Goal: Information Seeking & Learning: Learn about a topic

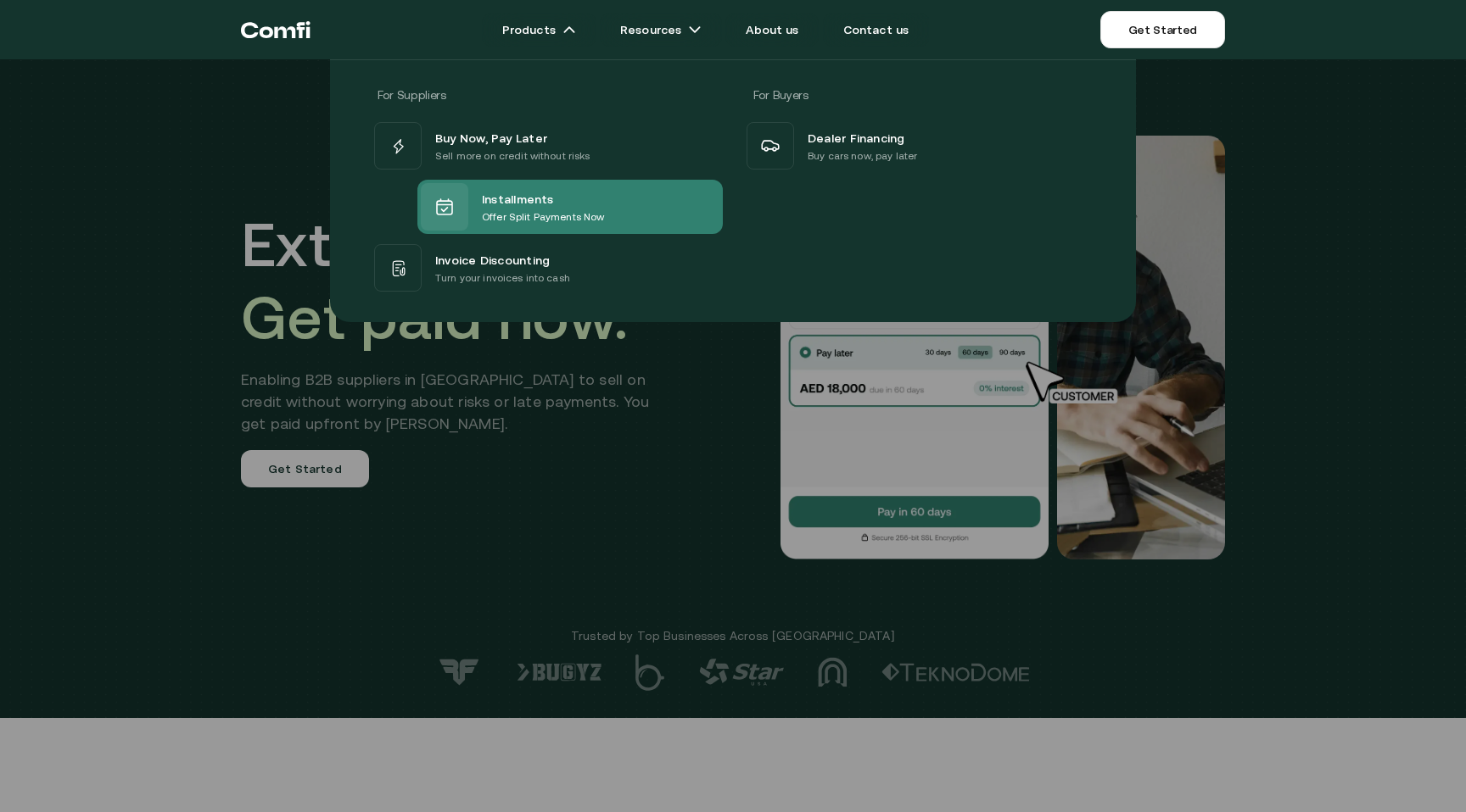
click at [540, 198] on span "Installments" at bounding box center [517, 198] width 72 height 21
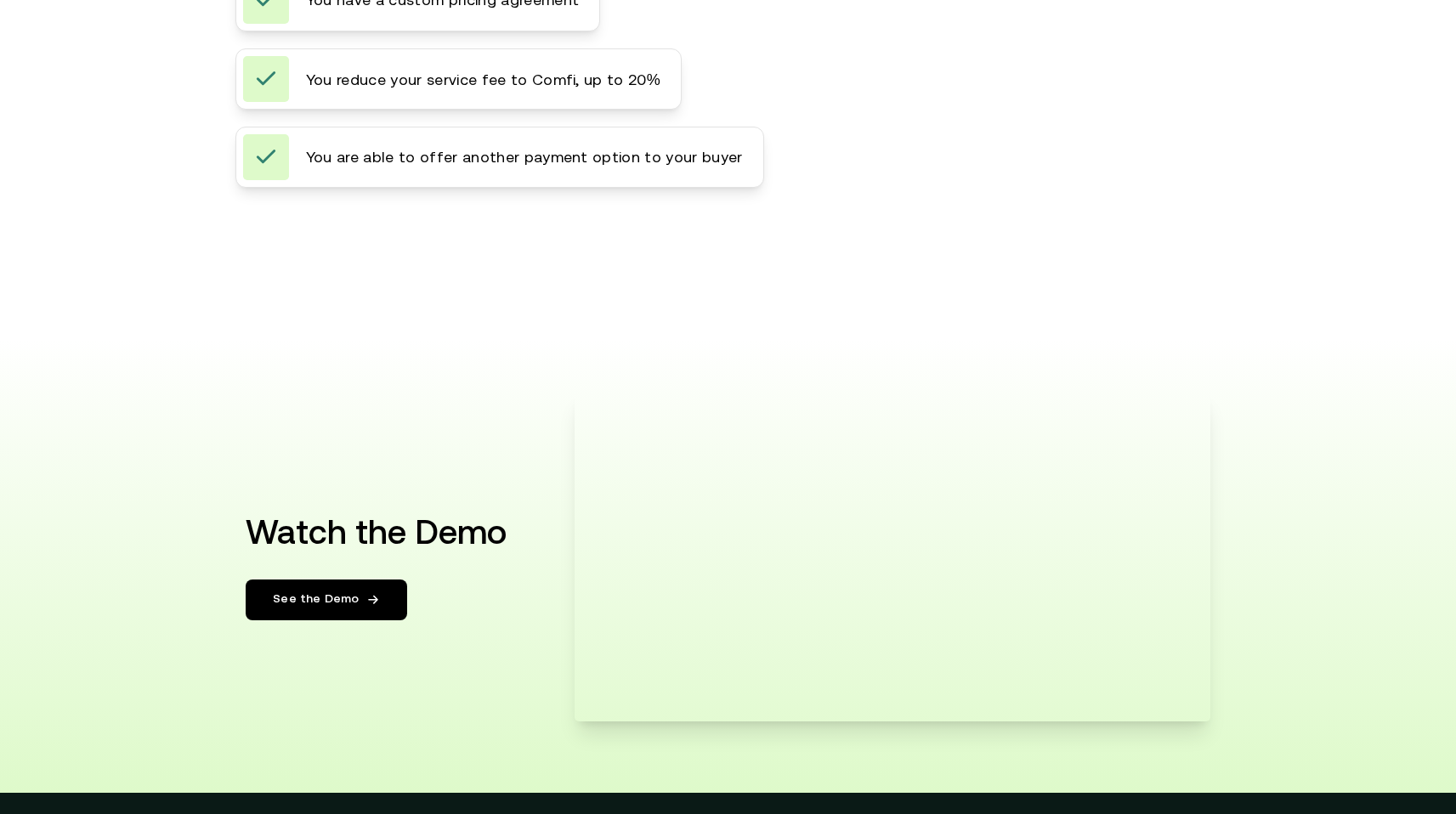
scroll to position [2364, 0]
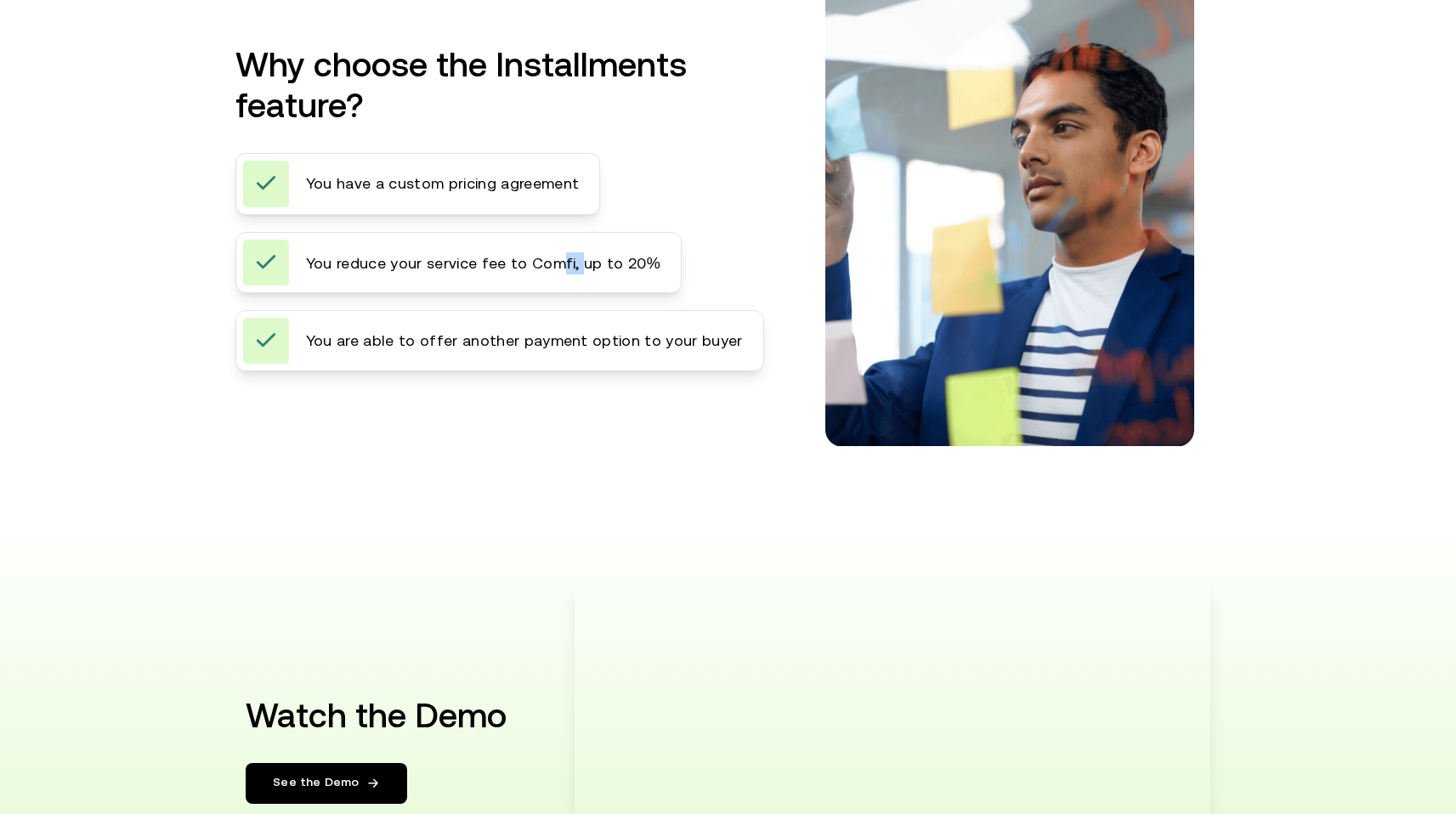
drag, startPoint x: 582, startPoint y: 353, endPoint x: 561, endPoint y: 347, distance: 21.8
click at [561, 274] on span "You reduce your service fee to Comfi, up to 20%" at bounding box center [483, 263] width 355 height 22
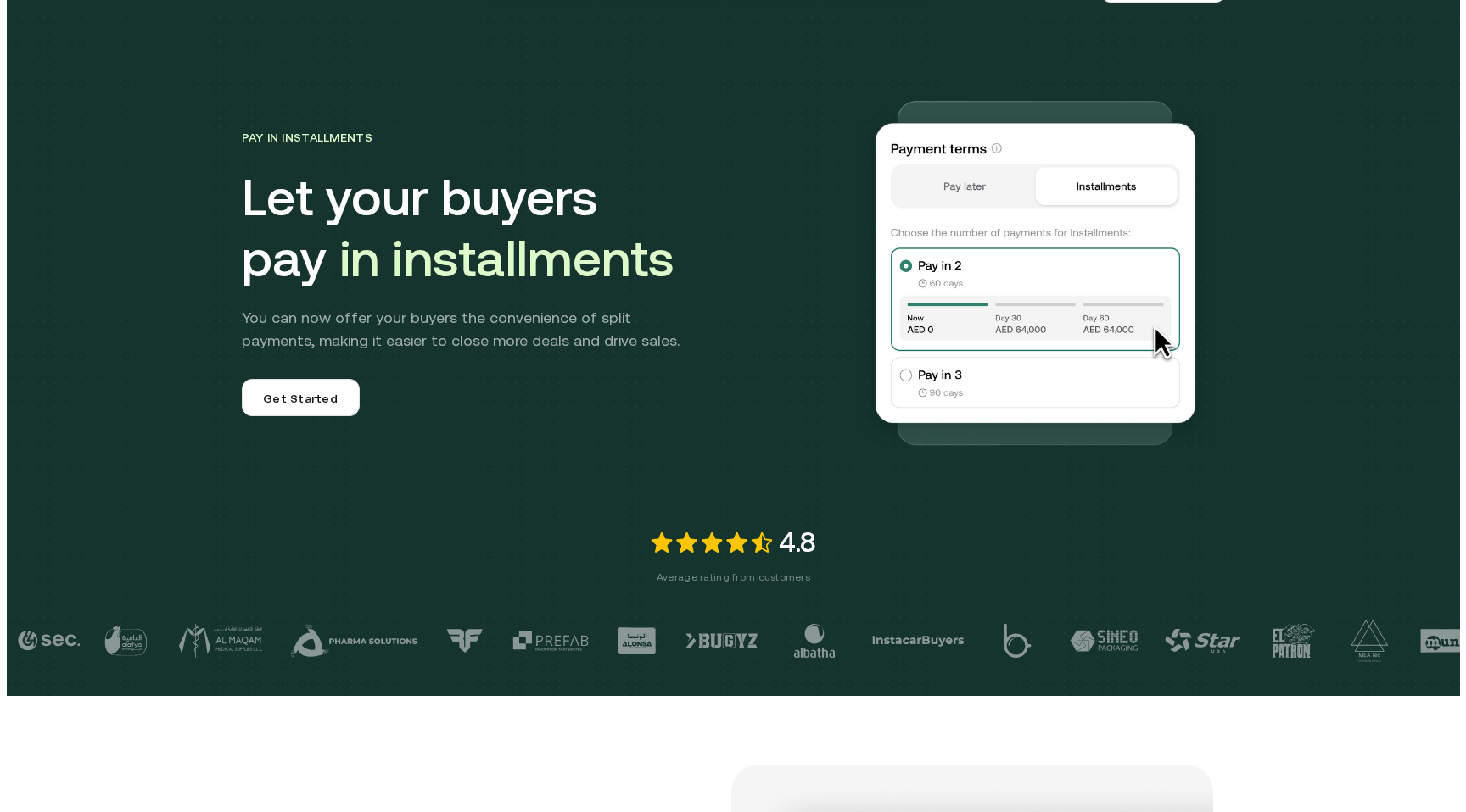
scroll to position [0, 0]
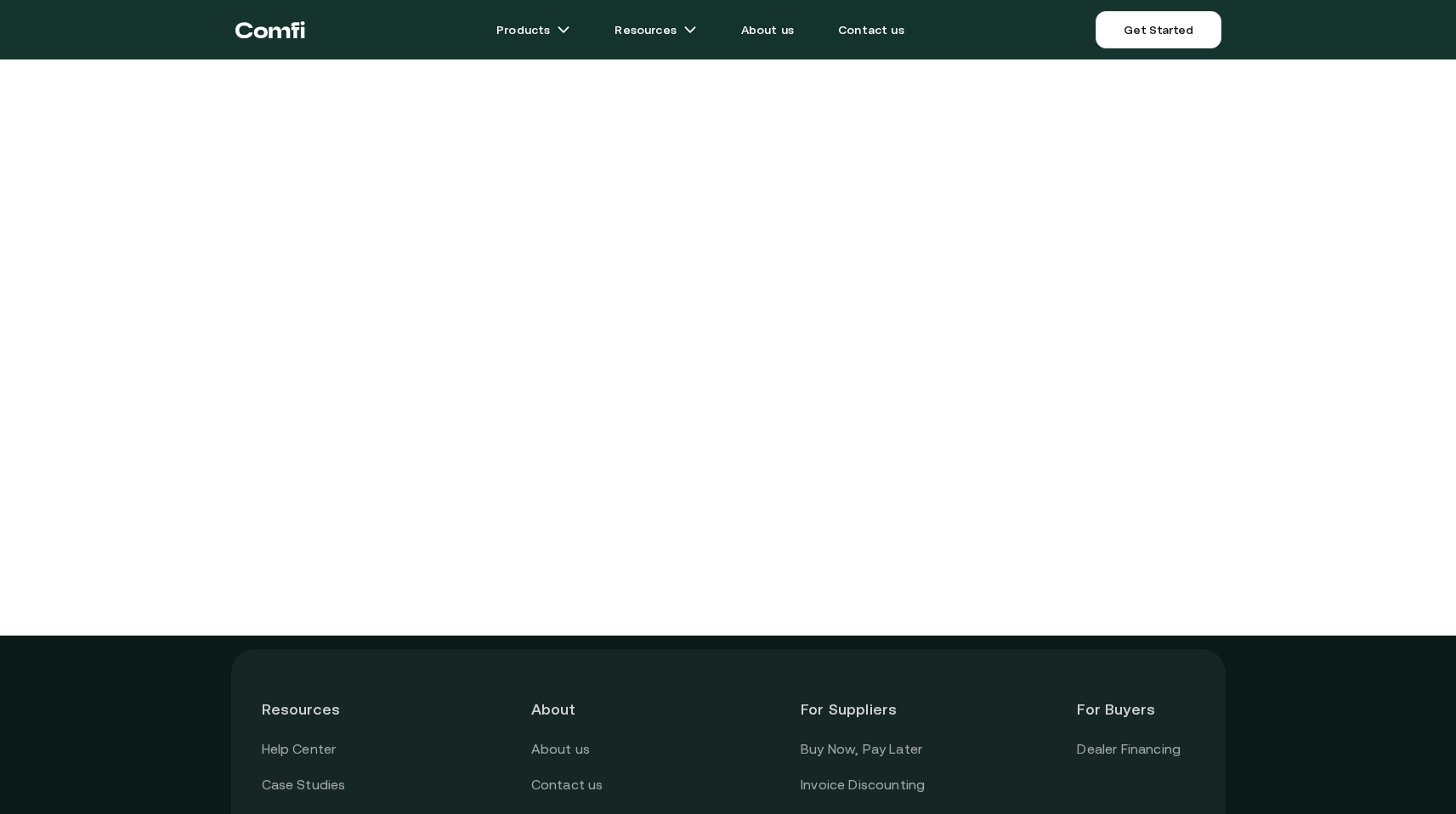
click at [1161, 314] on main "Products Resources About us Contact us Get Started Menu Close Resources Help Ce…" at bounding box center [728, 569] width 1456 height 1139
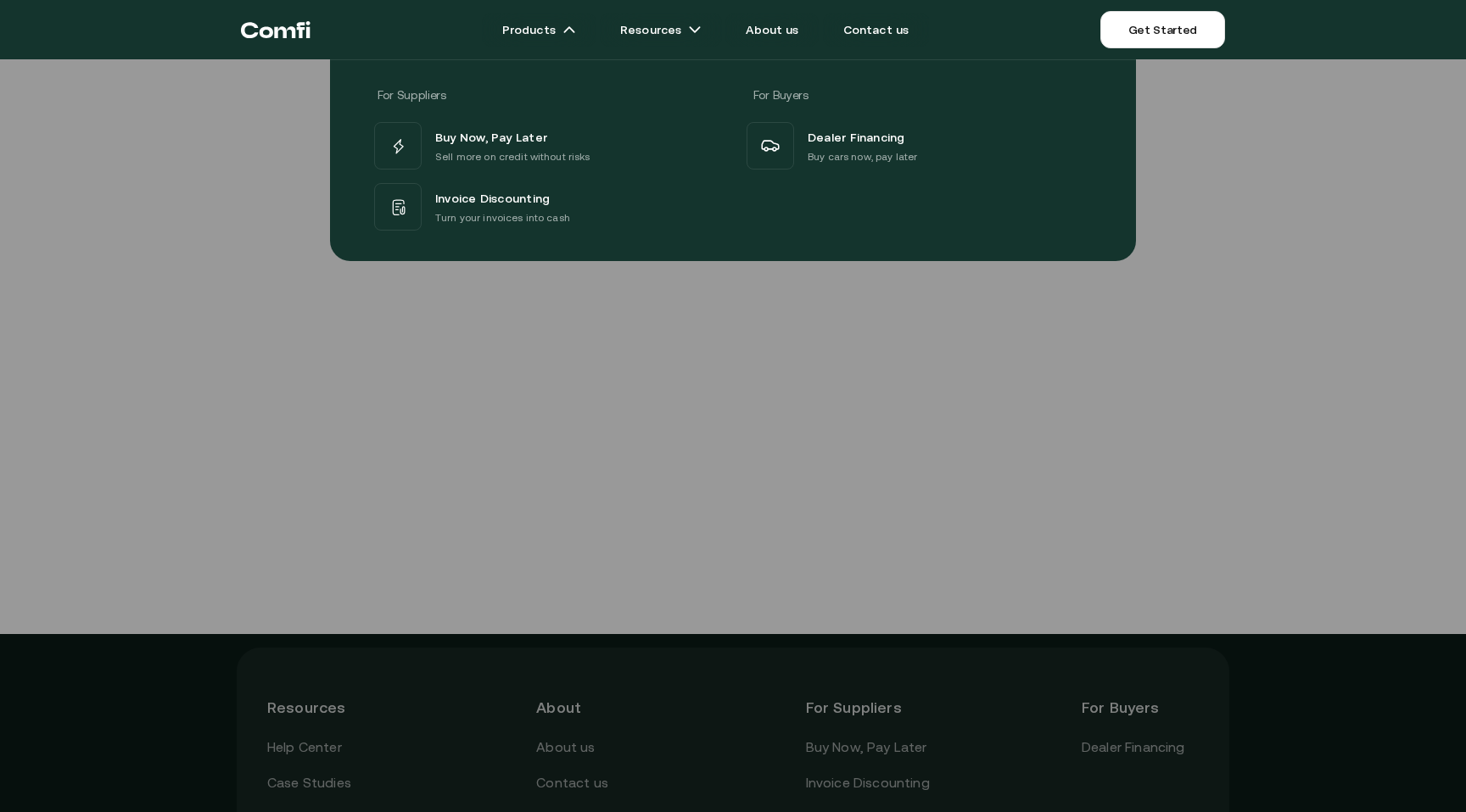
click at [246, 343] on div at bounding box center [733, 466] width 1466 height 812
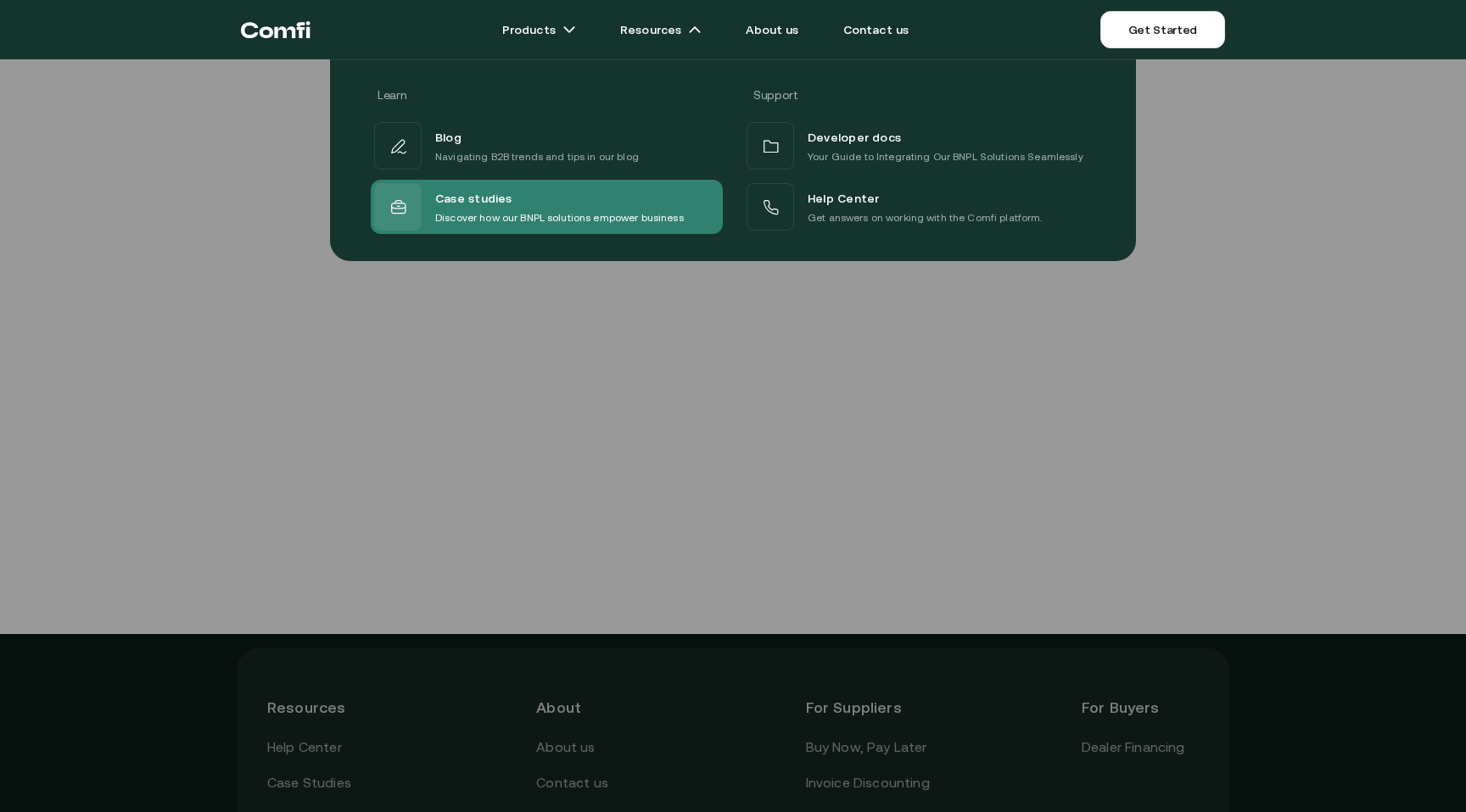
click at [461, 197] on span "Case studies" at bounding box center [474, 198] width 78 height 22
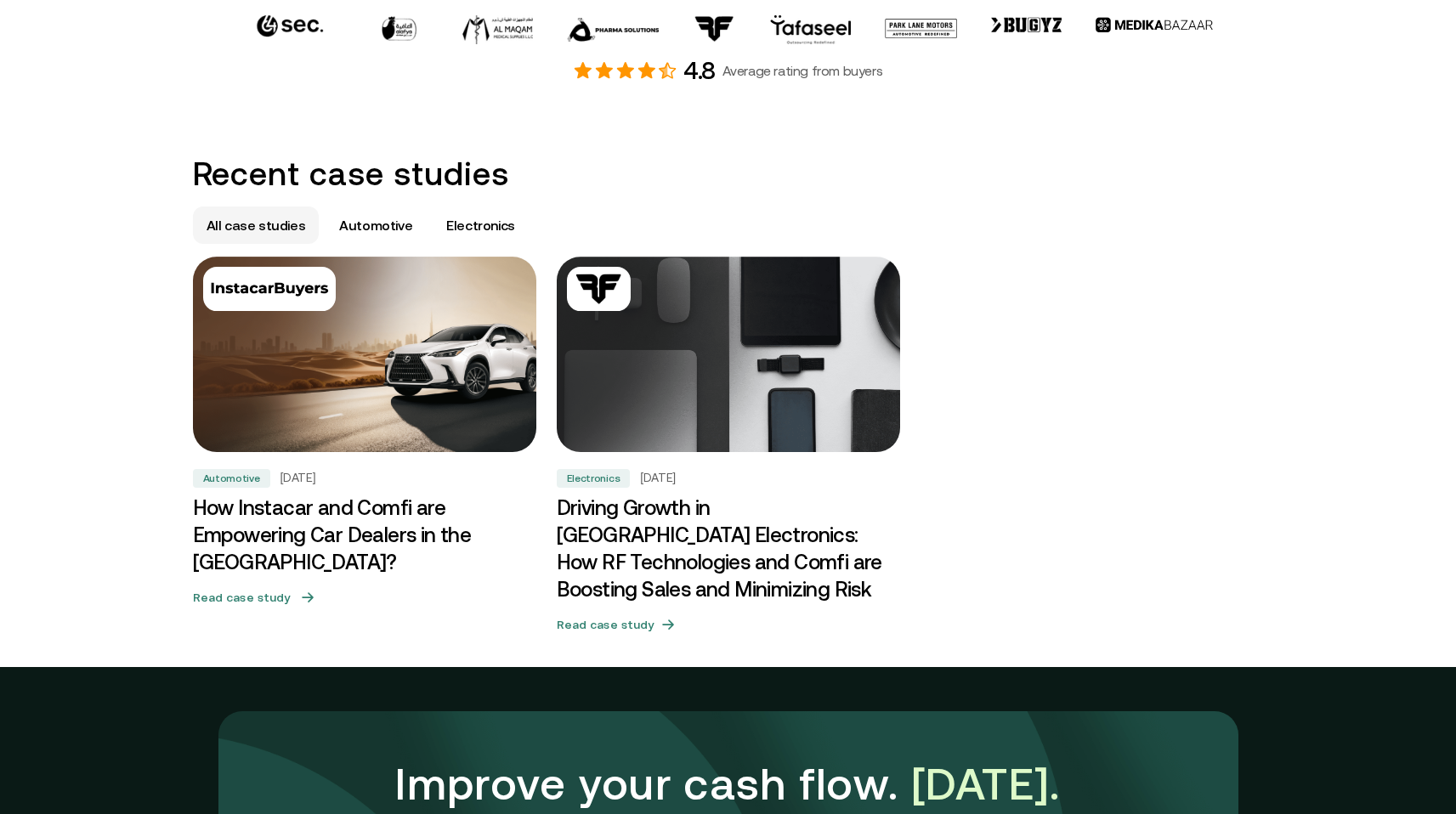
scroll to position [873, 0]
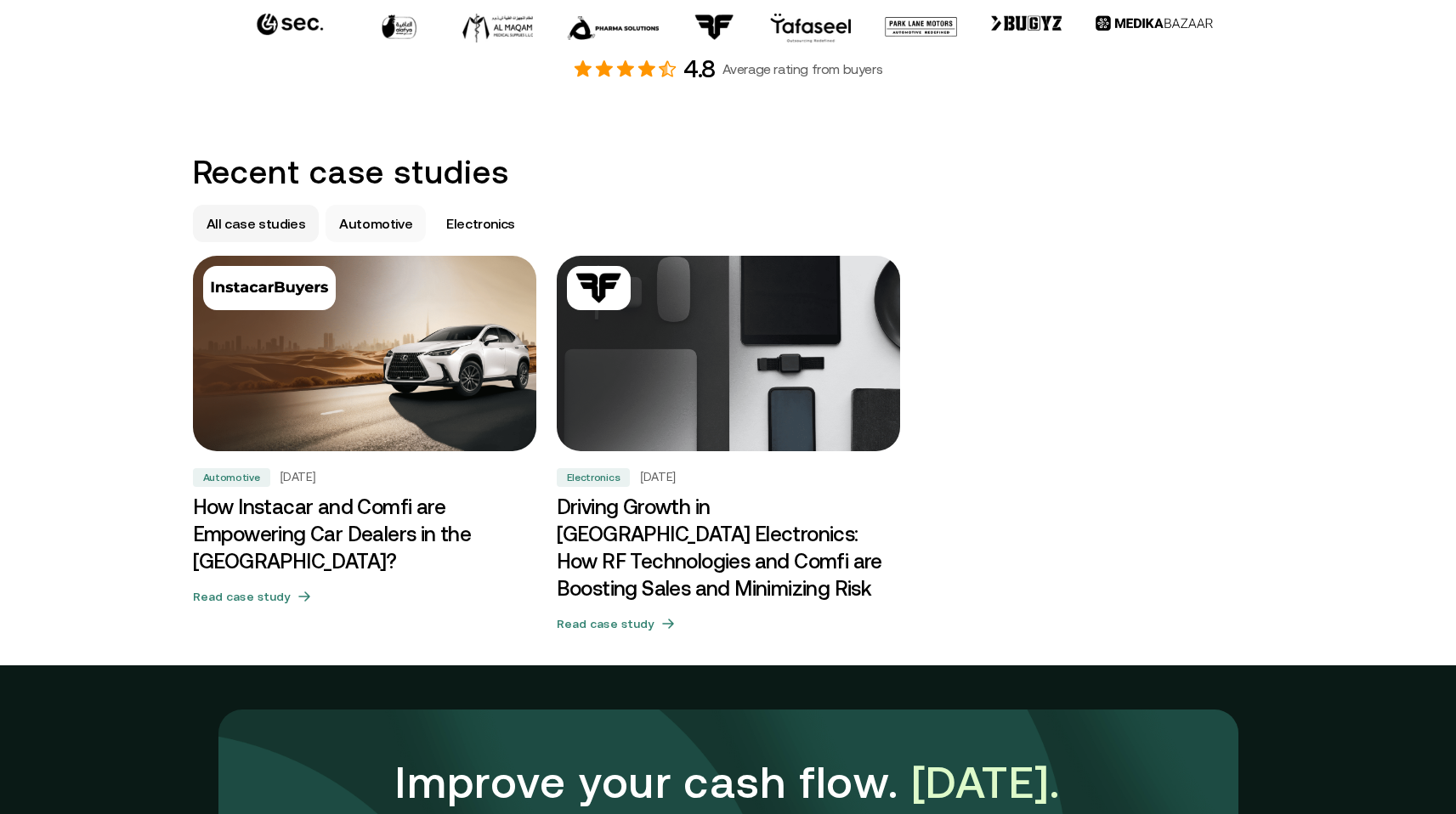
click at [366, 213] on p "Automotive" at bounding box center [376, 223] width 73 height 21
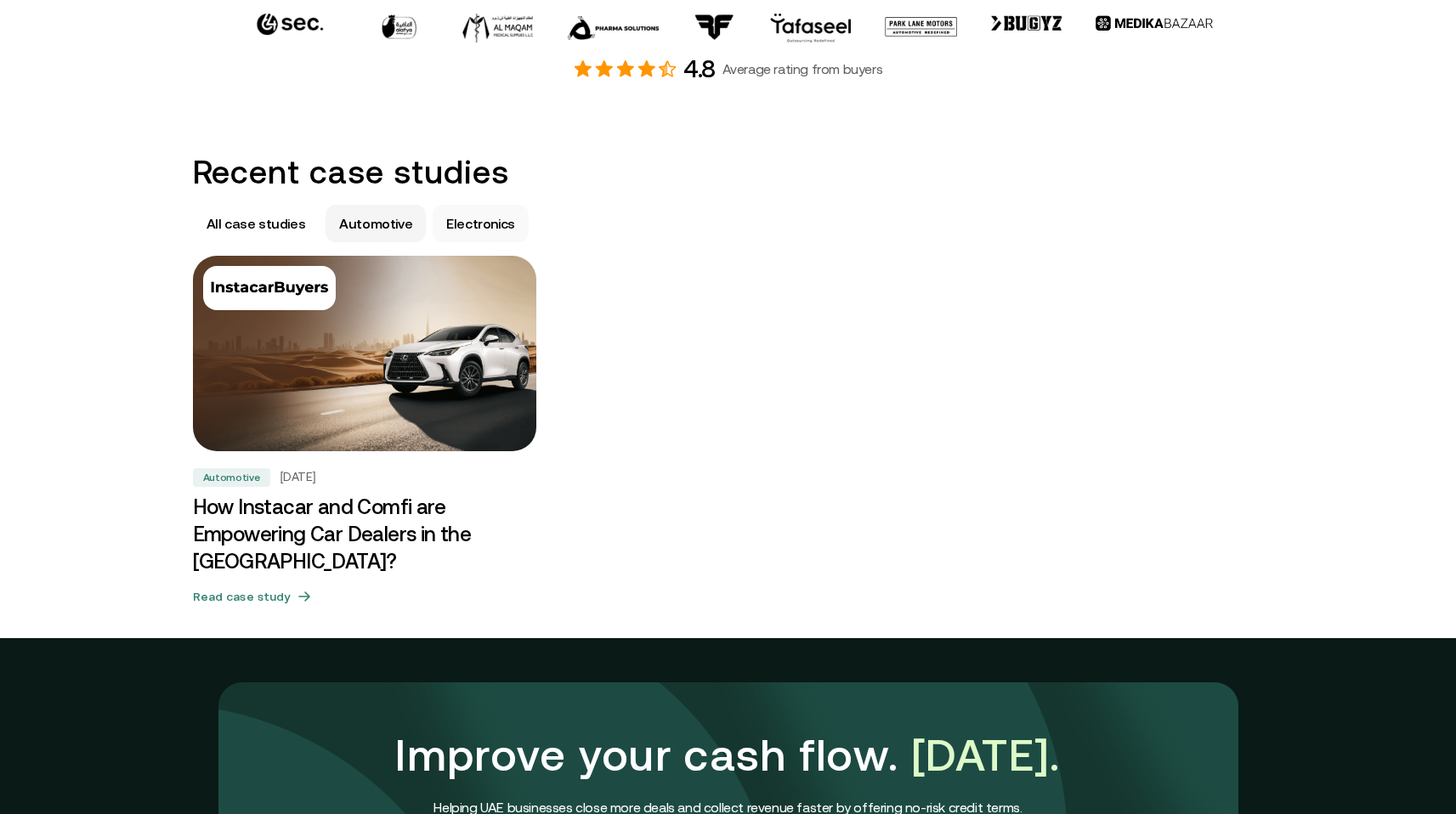
click at [453, 221] on p "Electronics" at bounding box center [481, 223] width 69 height 21
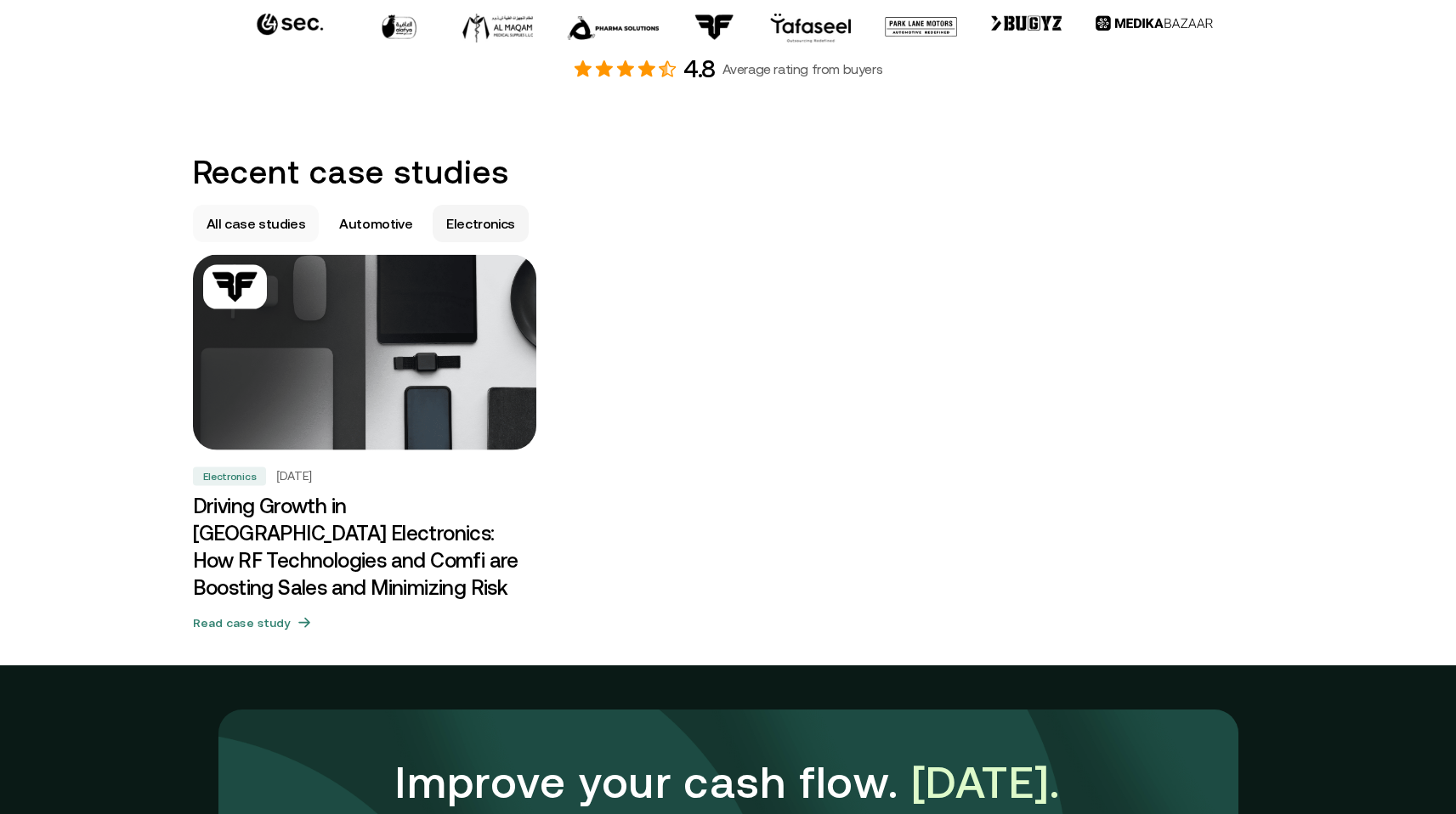
click at [292, 221] on p "All case studies" at bounding box center [256, 223] width 99 height 21
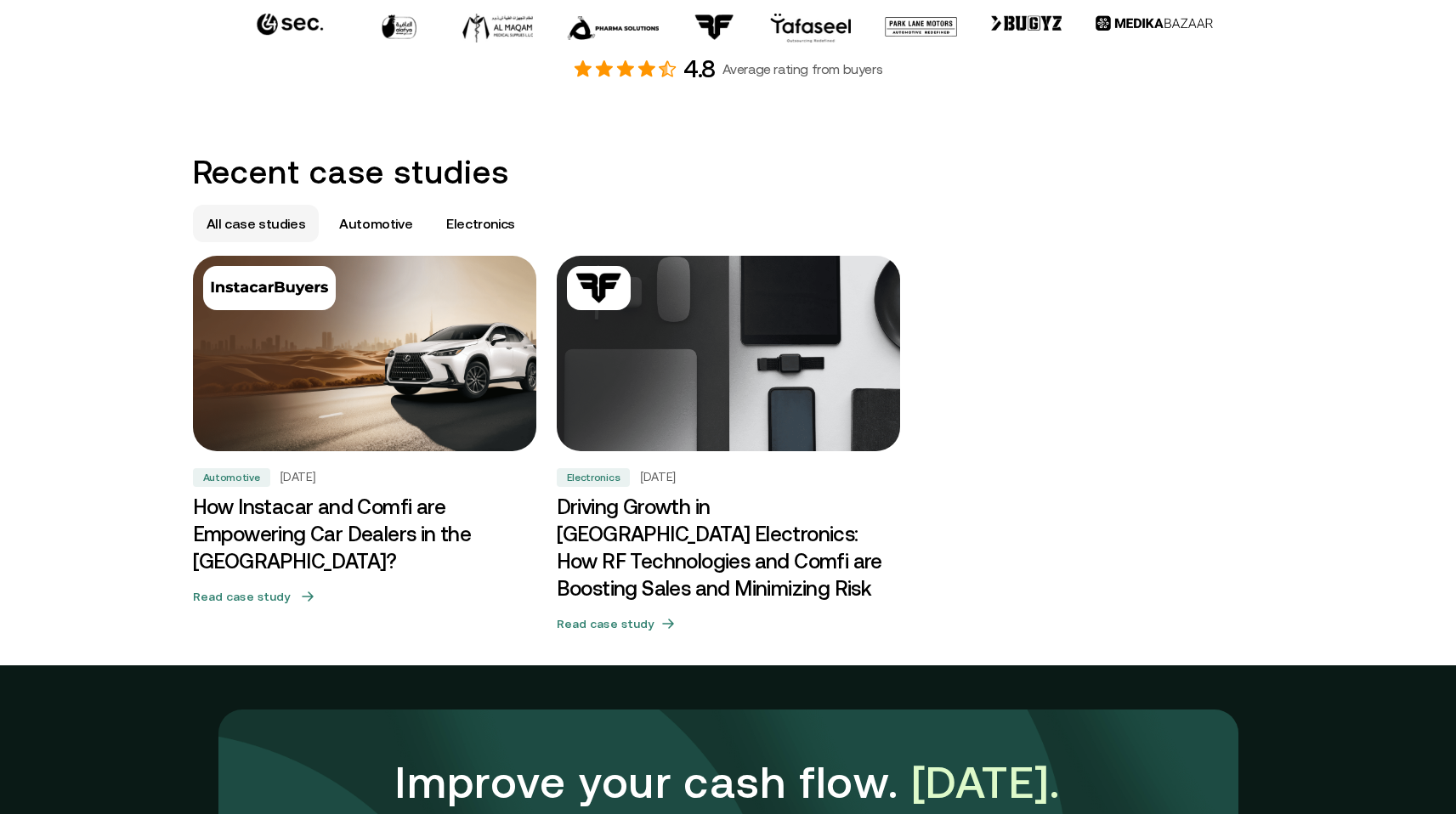
click at [367, 535] on h3 "How Instacar and Comfi are Empowering Car Dealers in the [GEOGRAPHIC_DATA]?" at bounding box center [364, 534] width 343 height 82
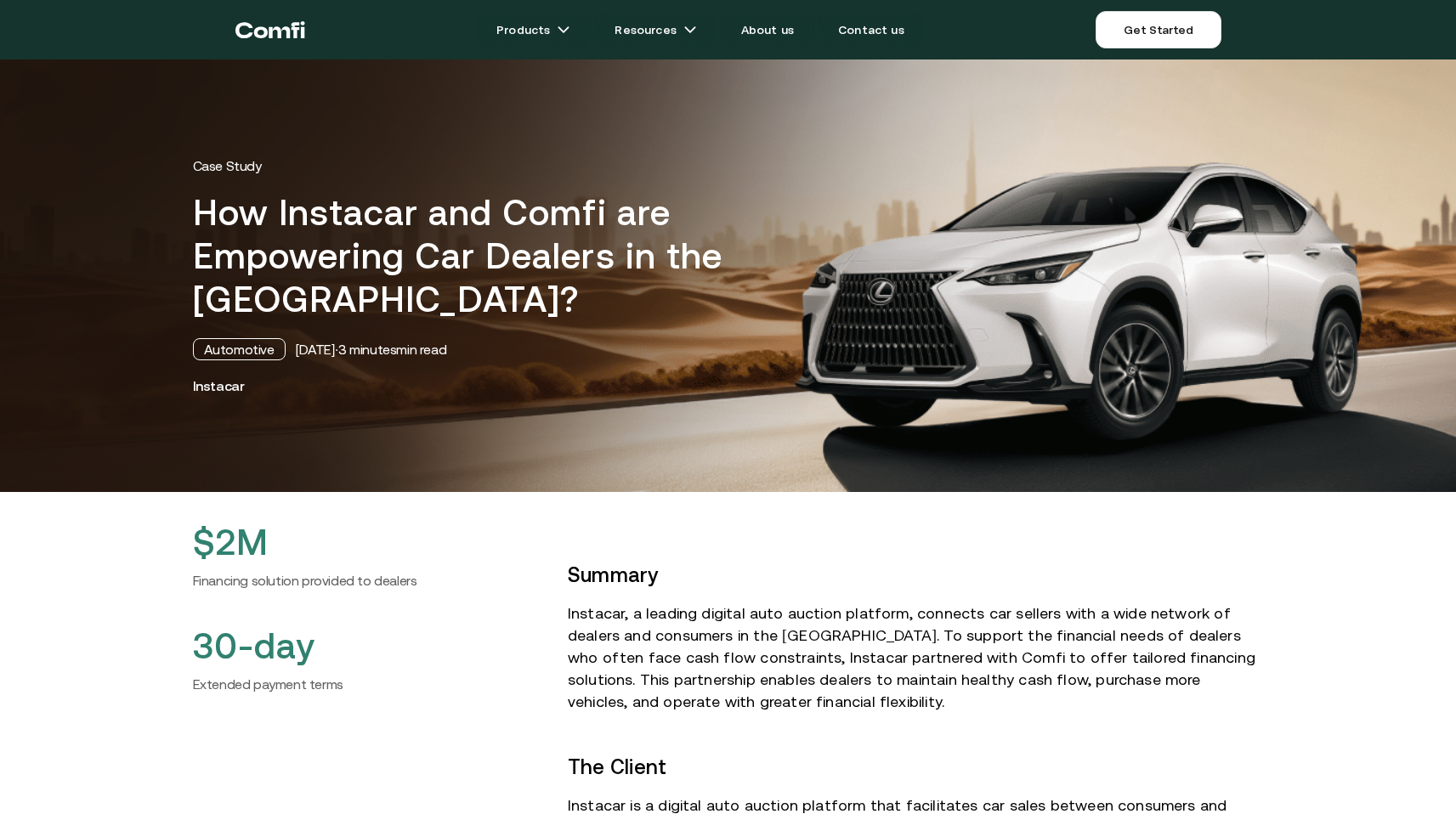
scroll to position [8, 0]
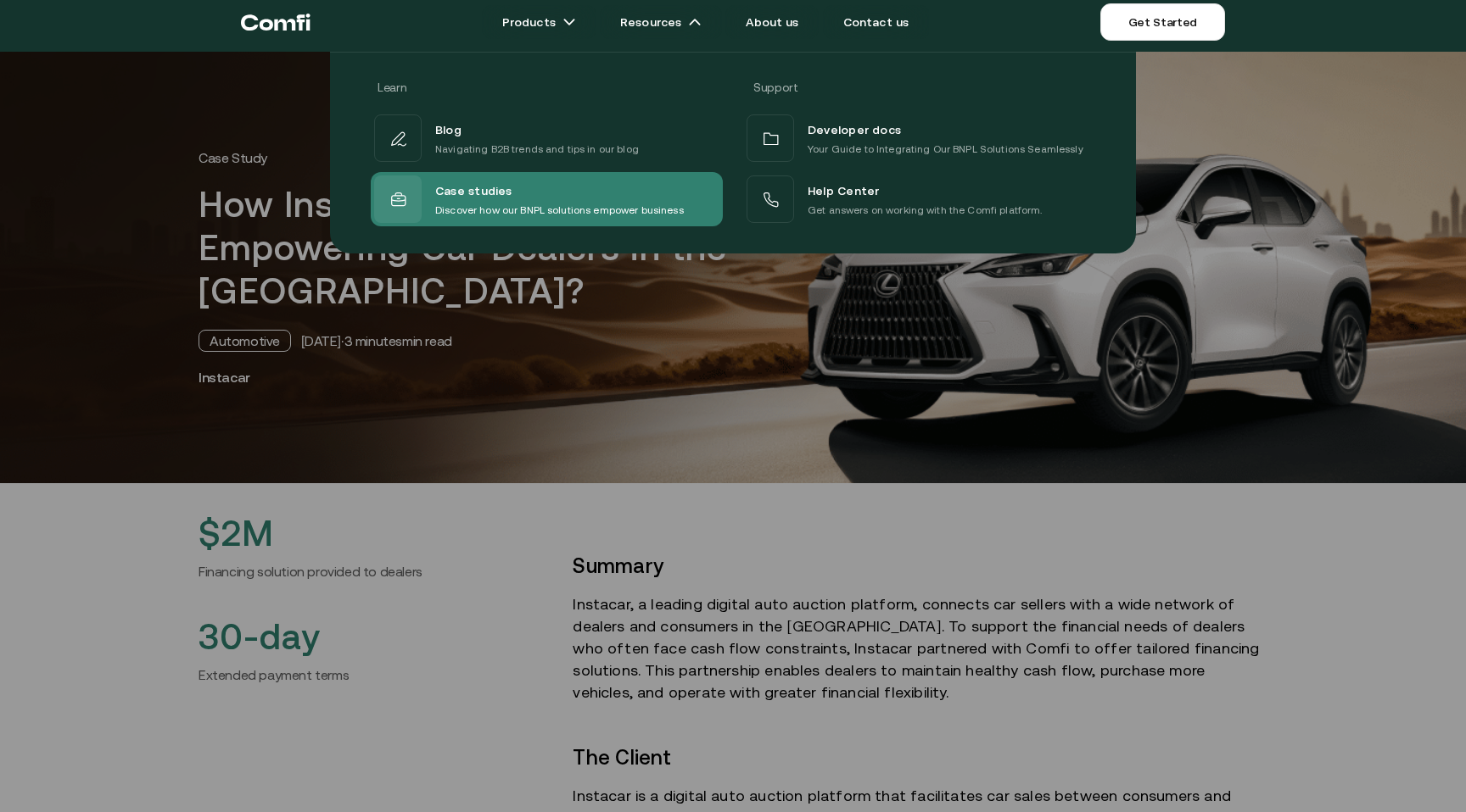
click at [492, 195] on span "Case studies" at bounding box center [474, 190] width 78 height 22
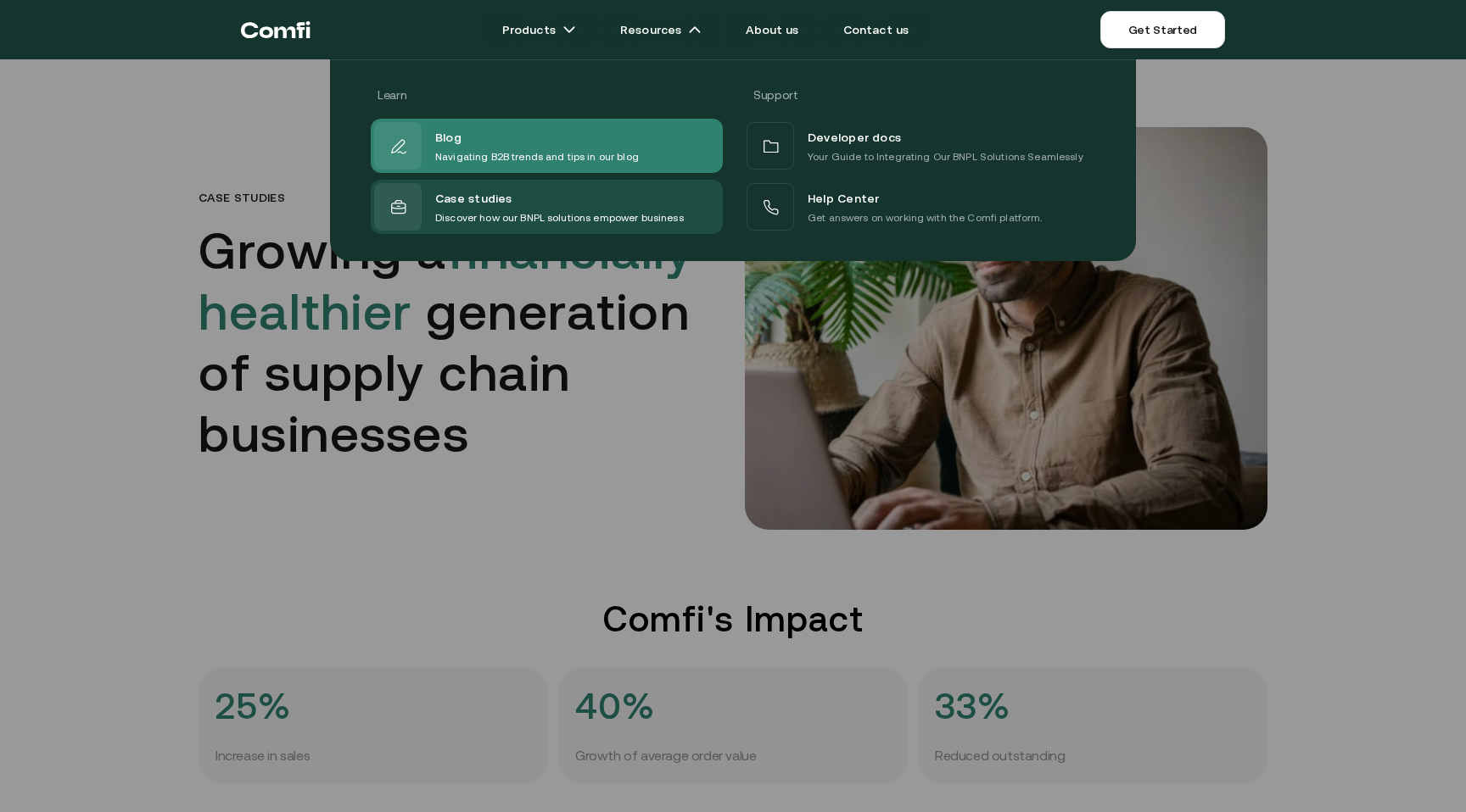
click at [530, 154] on p "Navigating B2B trends and tips in our blog" at bounding box center [538, 156] width 204 height 17
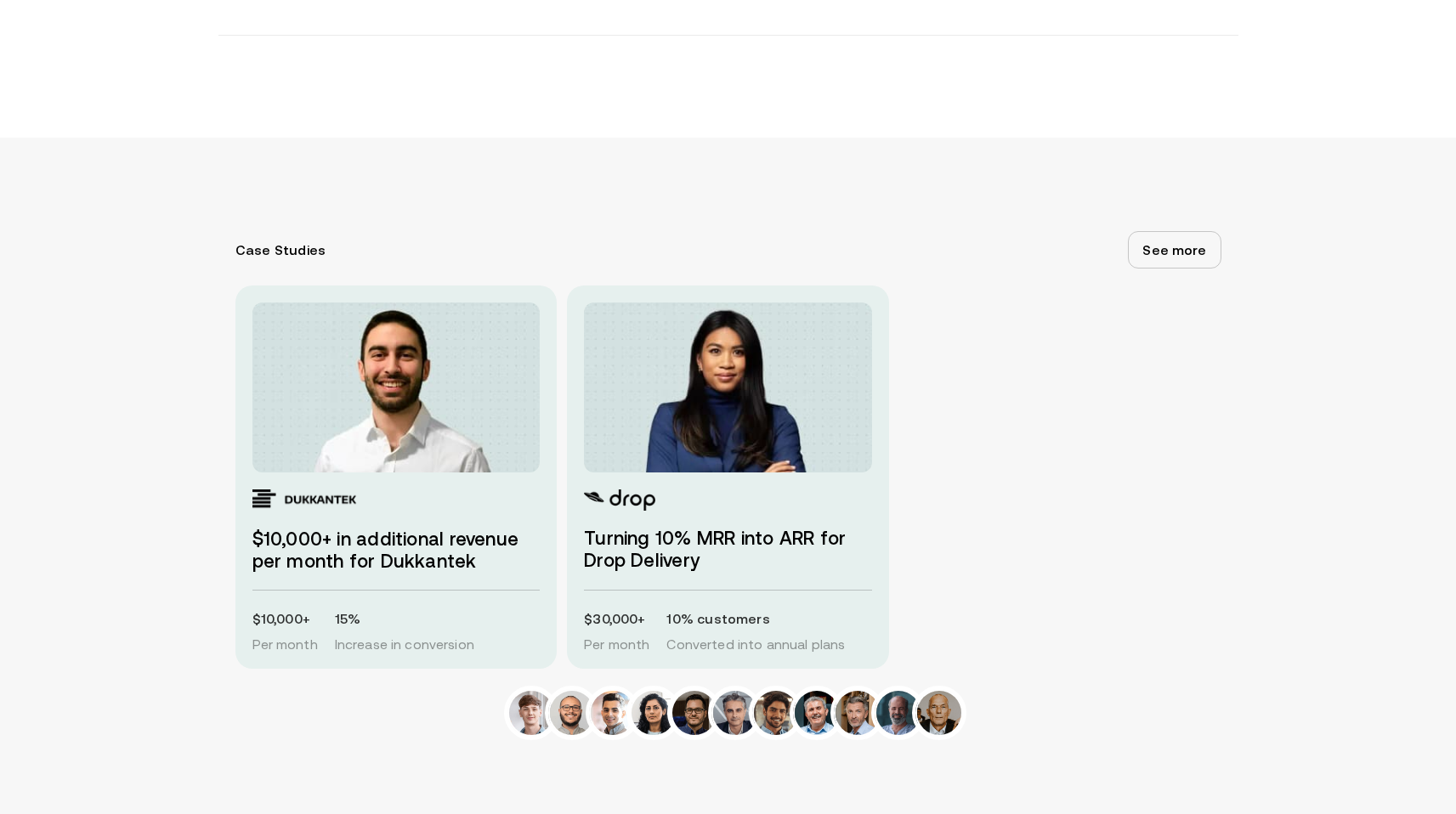
scroll to position [782, 0]
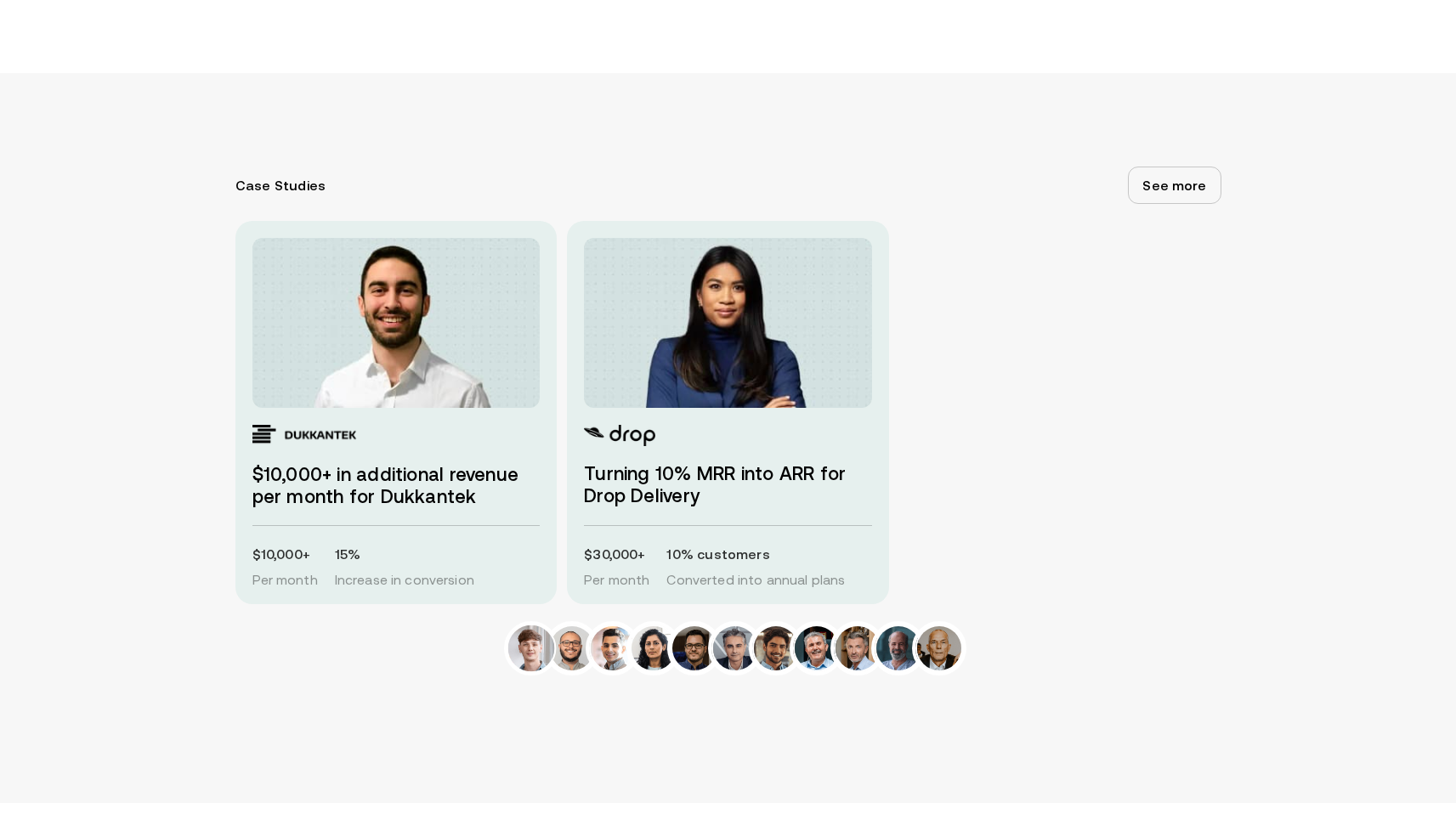
click at [537, 674] on img at bounding box center [530, 649] width 50 height 50
click at [377, 508] on h3 "$10,000+ in additional revenue per month for Dukkantek" at bounding box center [396, 486] width 288 height 44
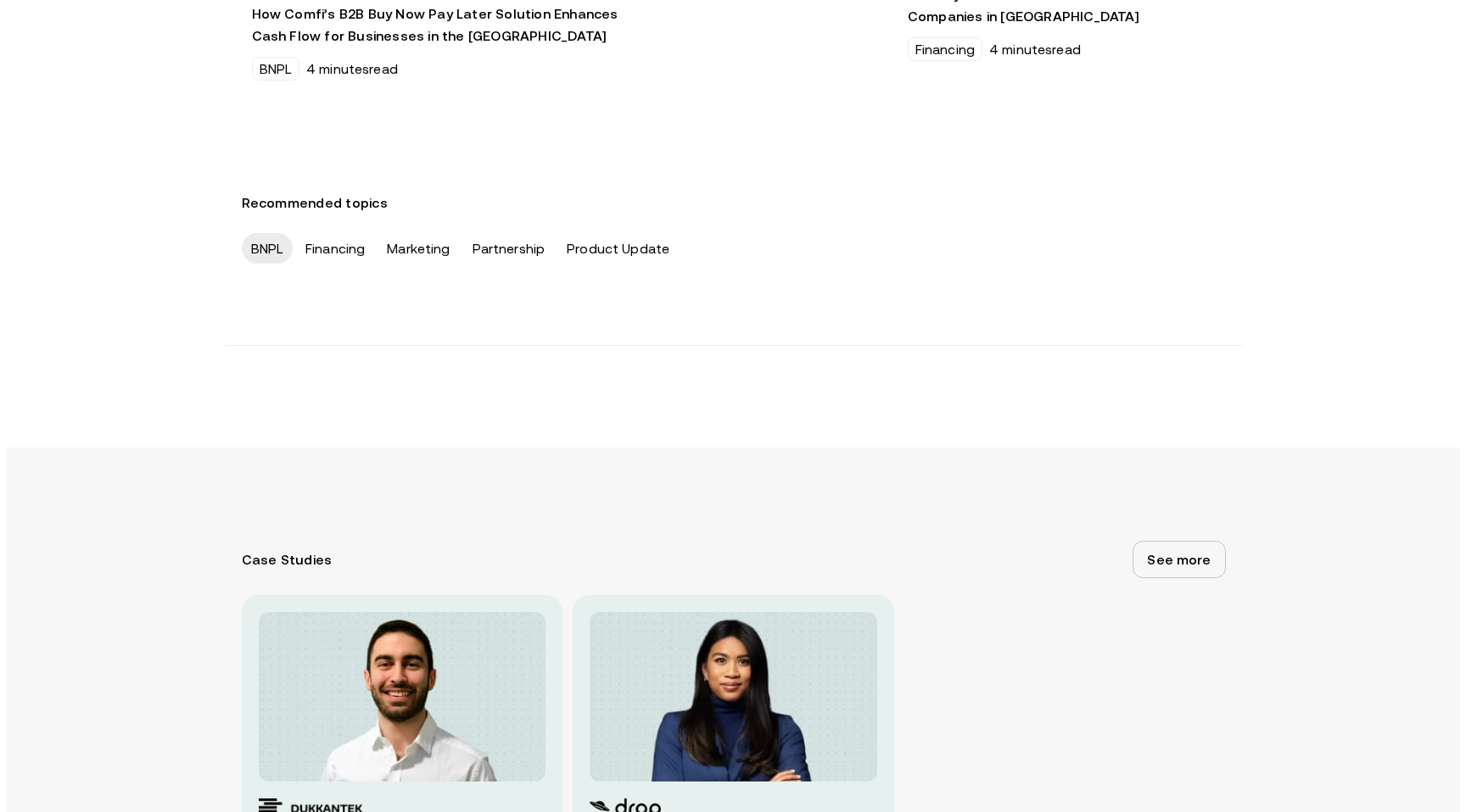
scroll to position [0, 0]
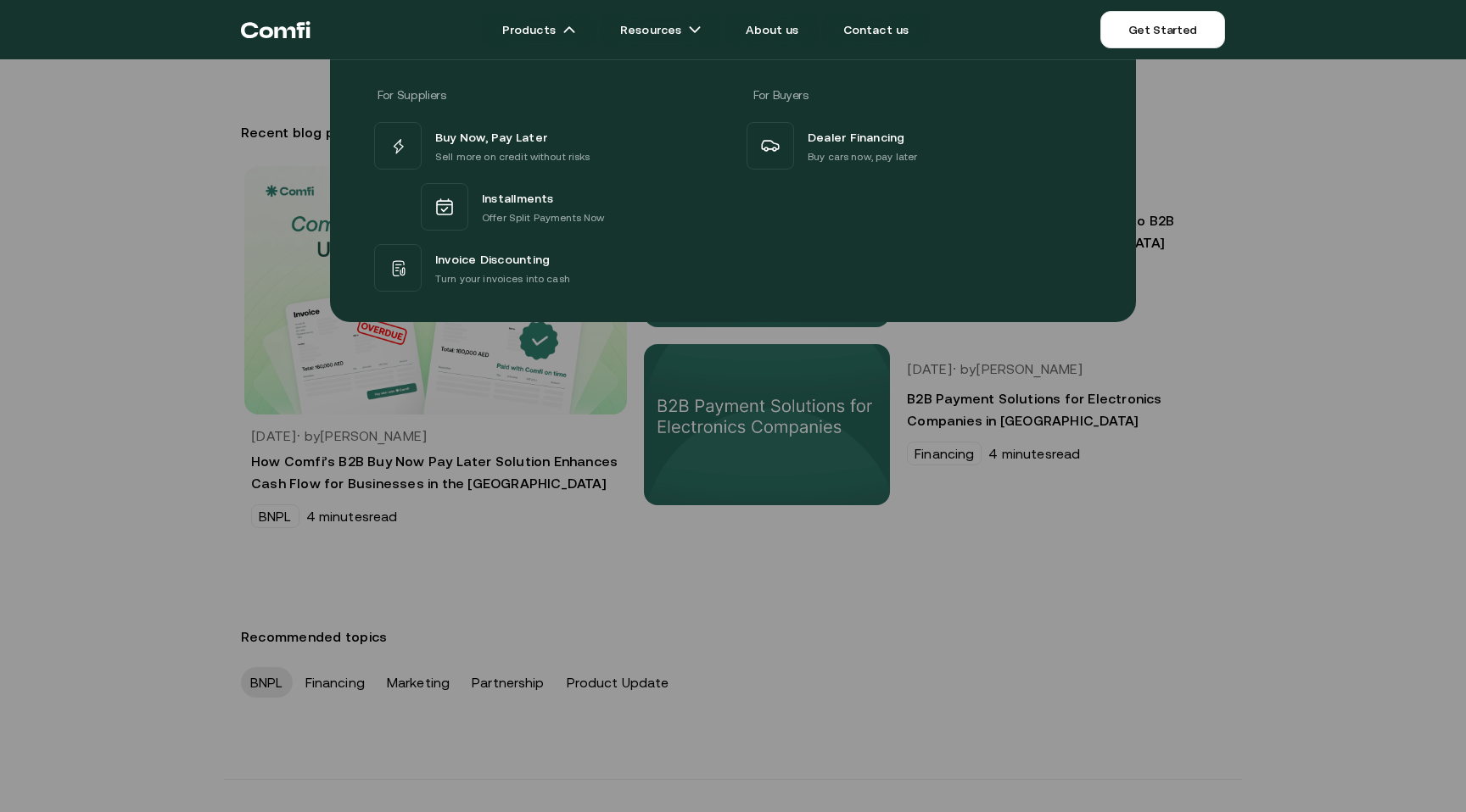
click at [299, 41] on icon "Return to the top of the Comfi home page" at bounding box center [276, 29] width 70 height 51
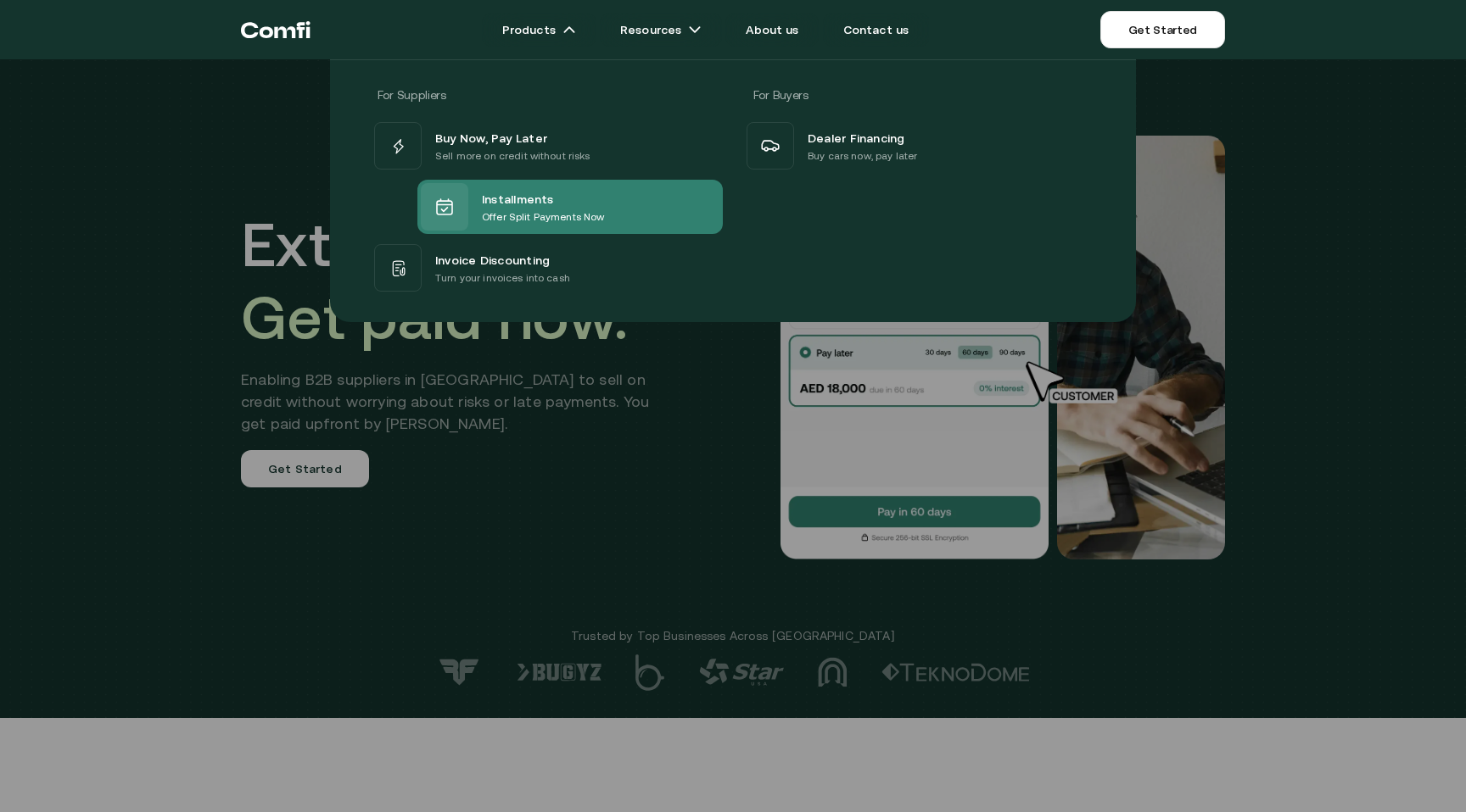
click at [511, 186] on div "Installments Offer Split Payments Now" at bounding box center [512, 207] width 183 height 47
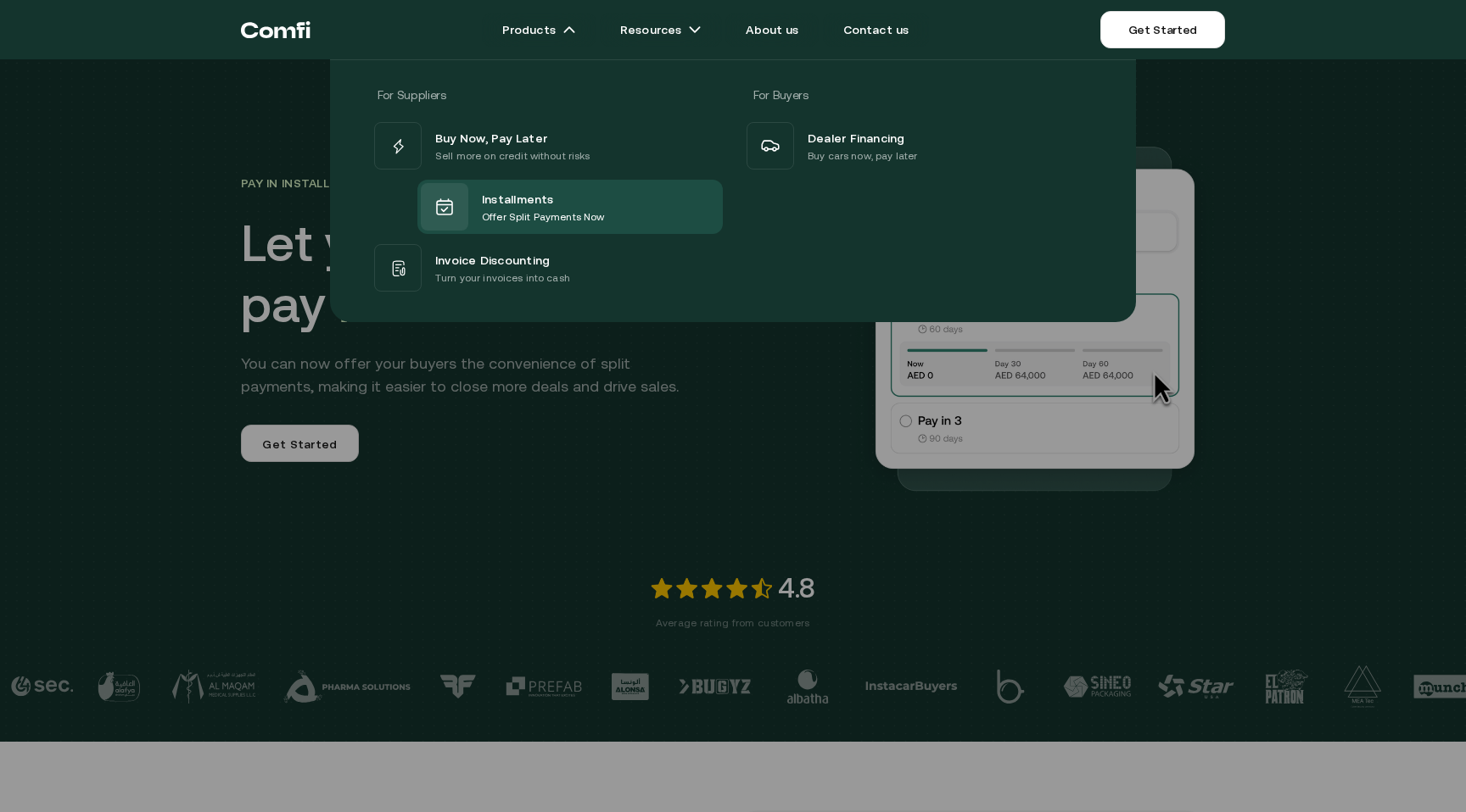
click at [498, 116] on div "For Suppliers For Buyers Buy Now, Pay Later Sell more on credit without risks I…" at bounding box center [733, 189] width 724 height 211
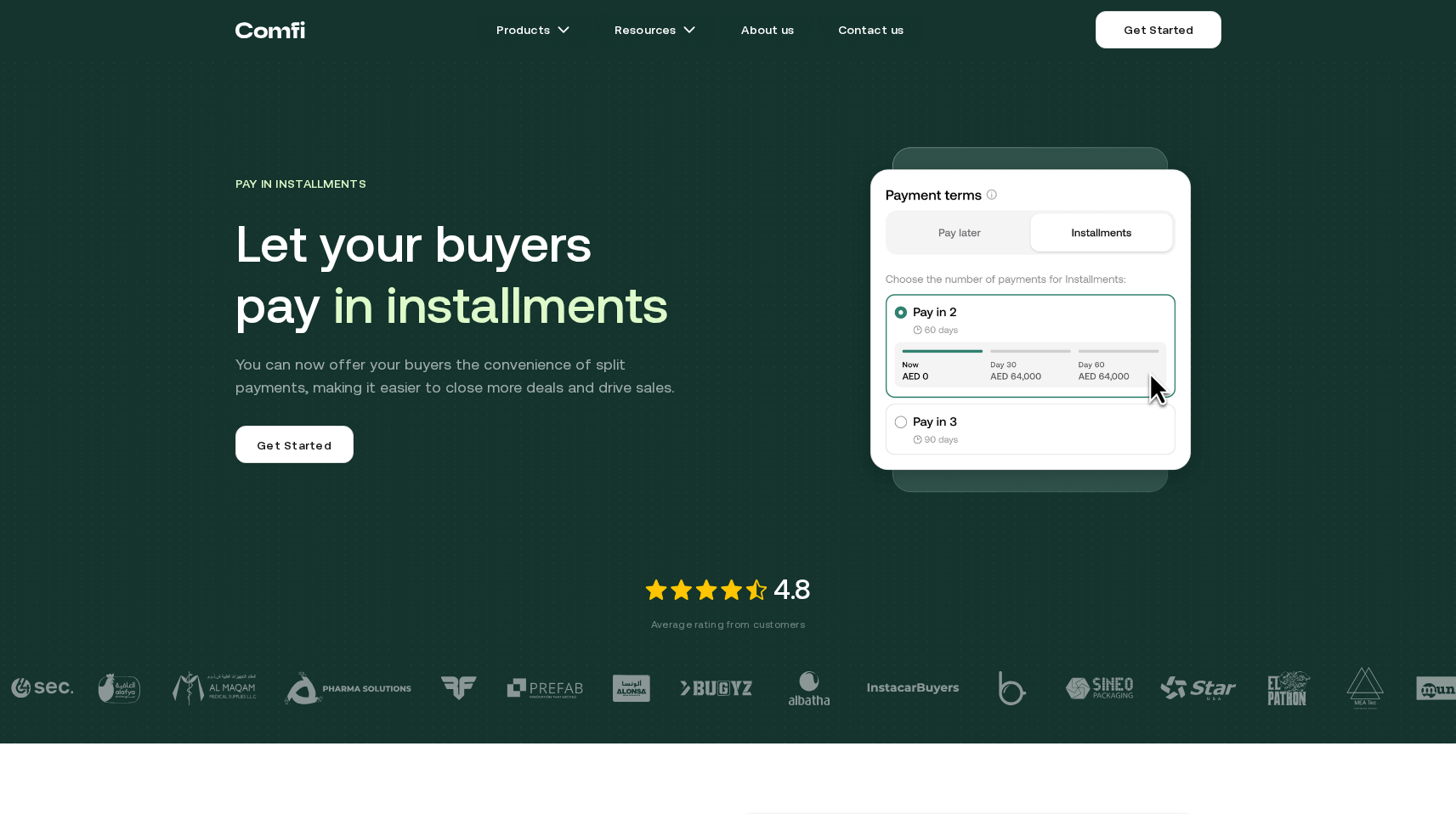
click at [493, 130] on div "Pay in Installments Let your buyers pay in installments You can now offer your …" at bounding box center [728, 284] width 1020 height 449
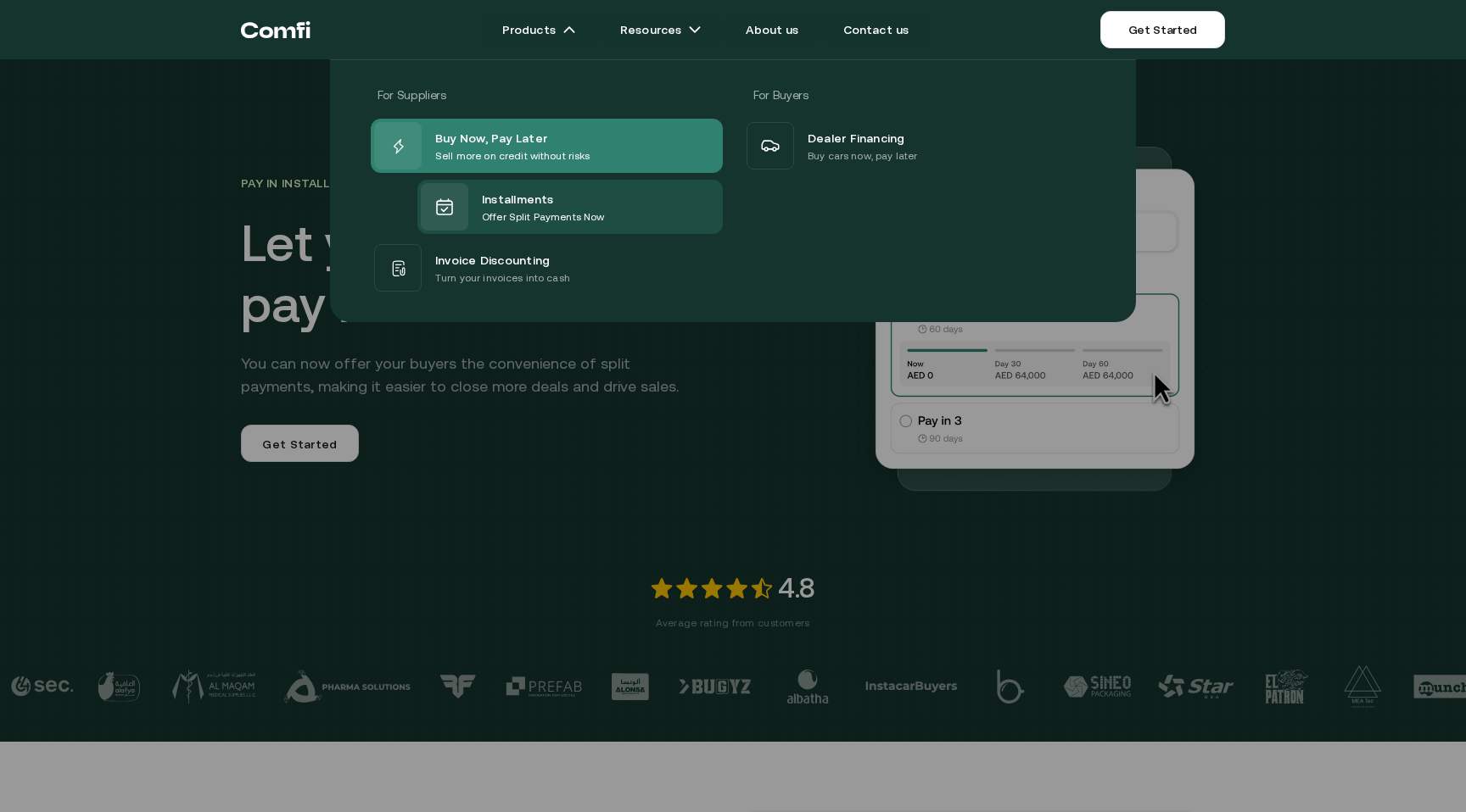
click at [497, 147] on p "Sell more on credit without risks" at bounding box center [513, 155] width 155 height 17
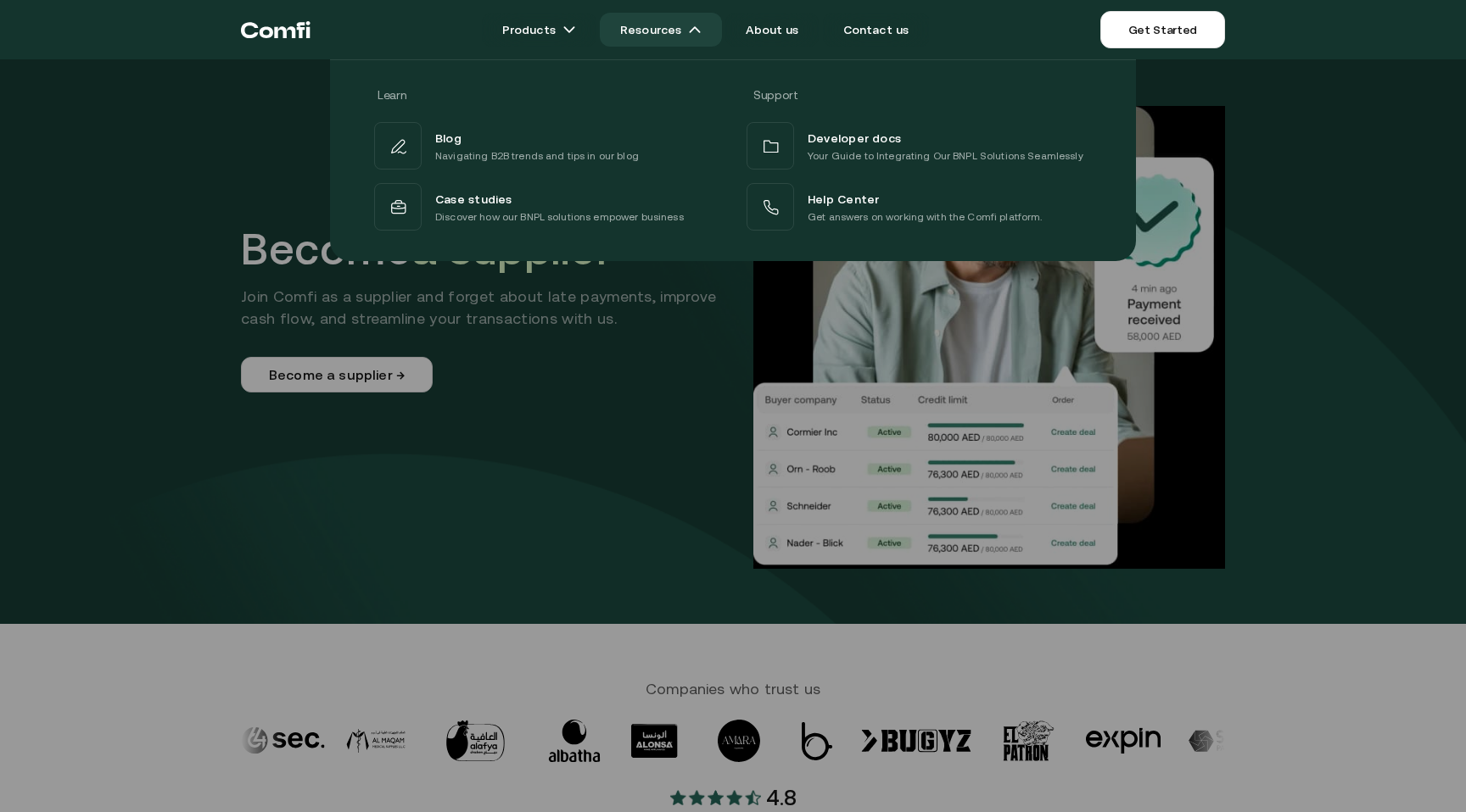
click at [667, 25] on link "Resources" at bounding box center [660, 29] width 123 height 34
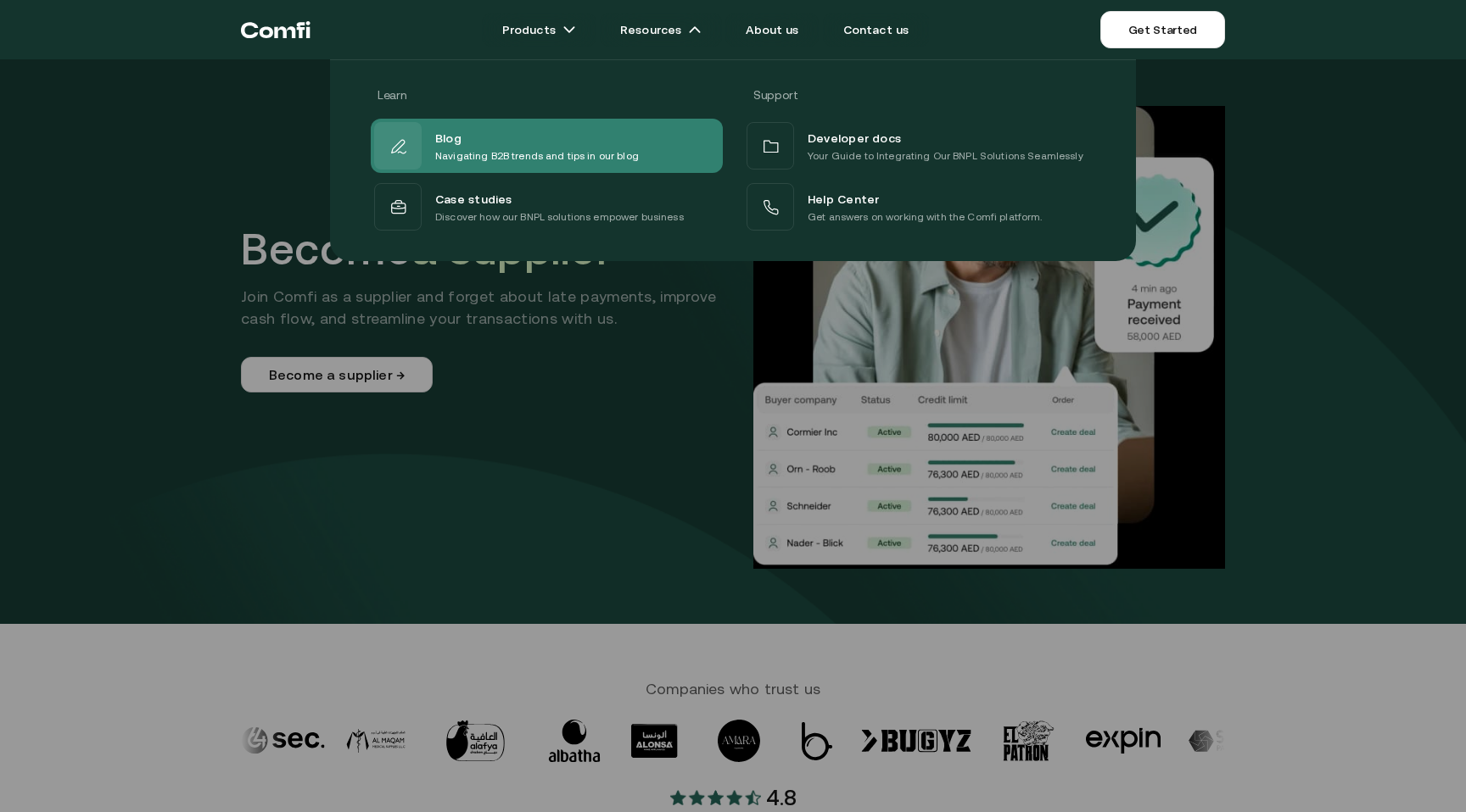
click at [505, 151] on p "Navigating B2B trends and tips in our blog" at bounding box center [538, 155] width 204 height 17
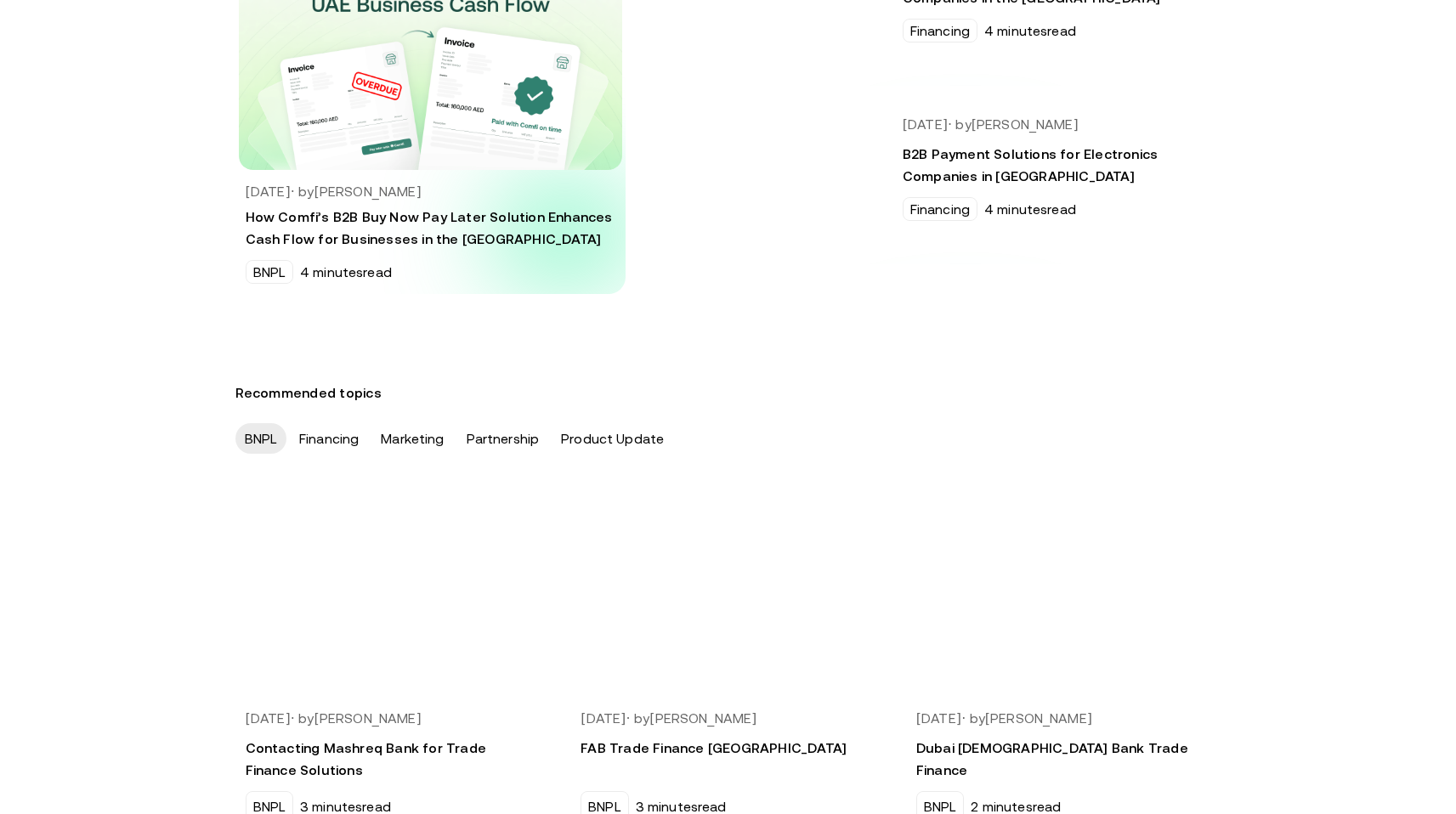
scroll to position [231, 0]
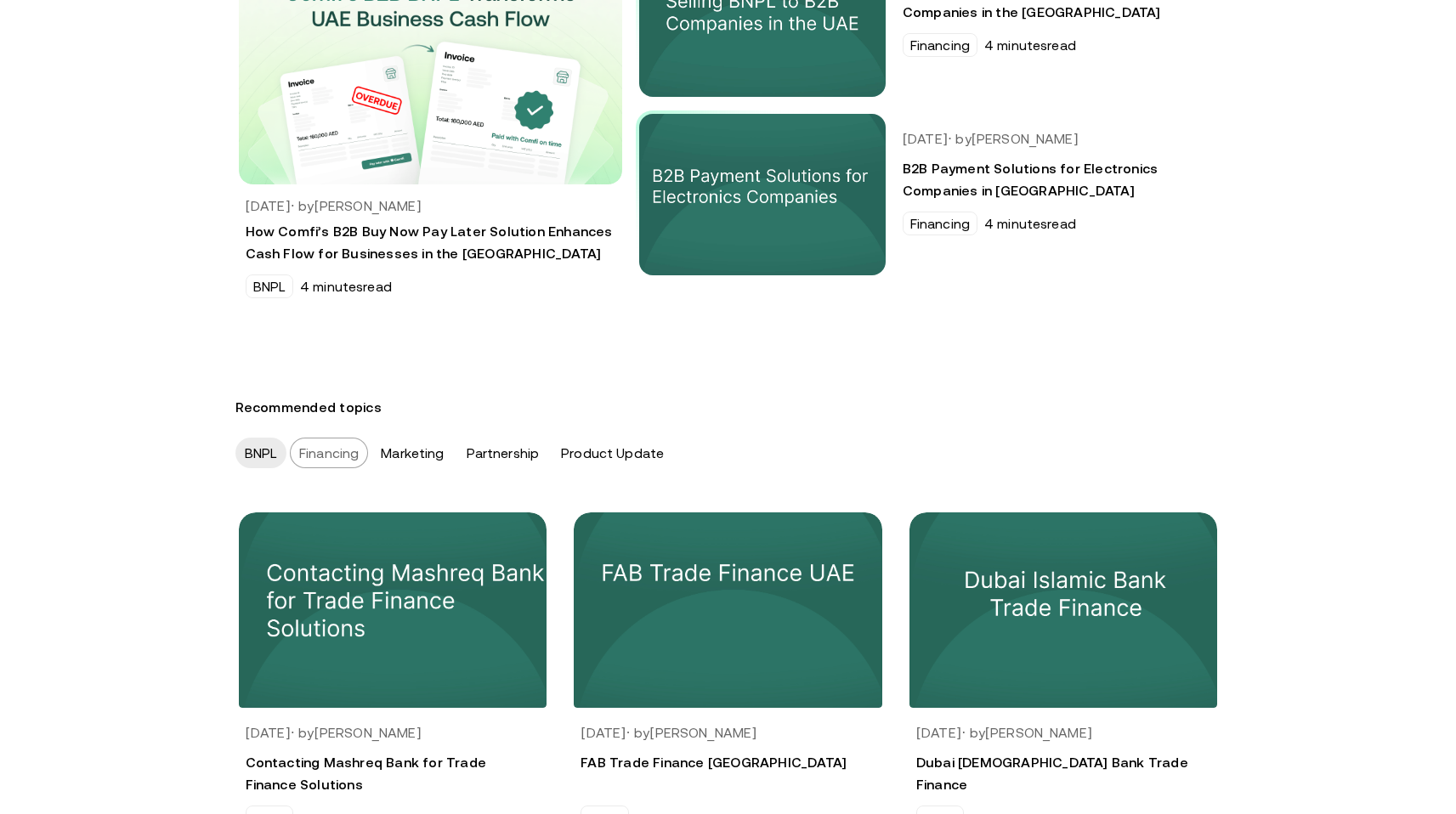
click at [348, 442] on div "Financing" at bounding box center [329, 452] width 79 height 30
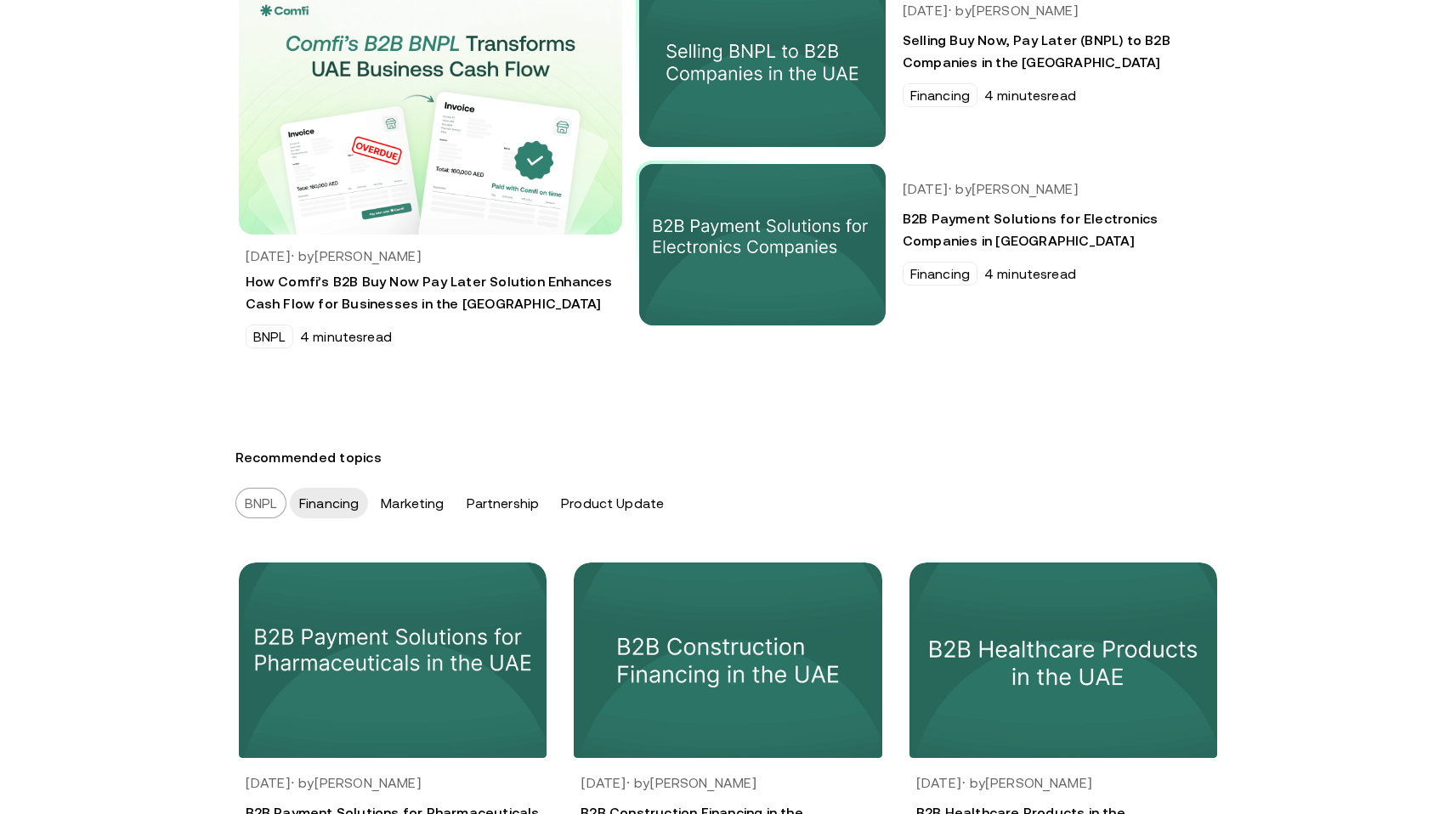
click at [259, 501] on div "BNPL" at bounding box center [262, 502] width 52 height 30
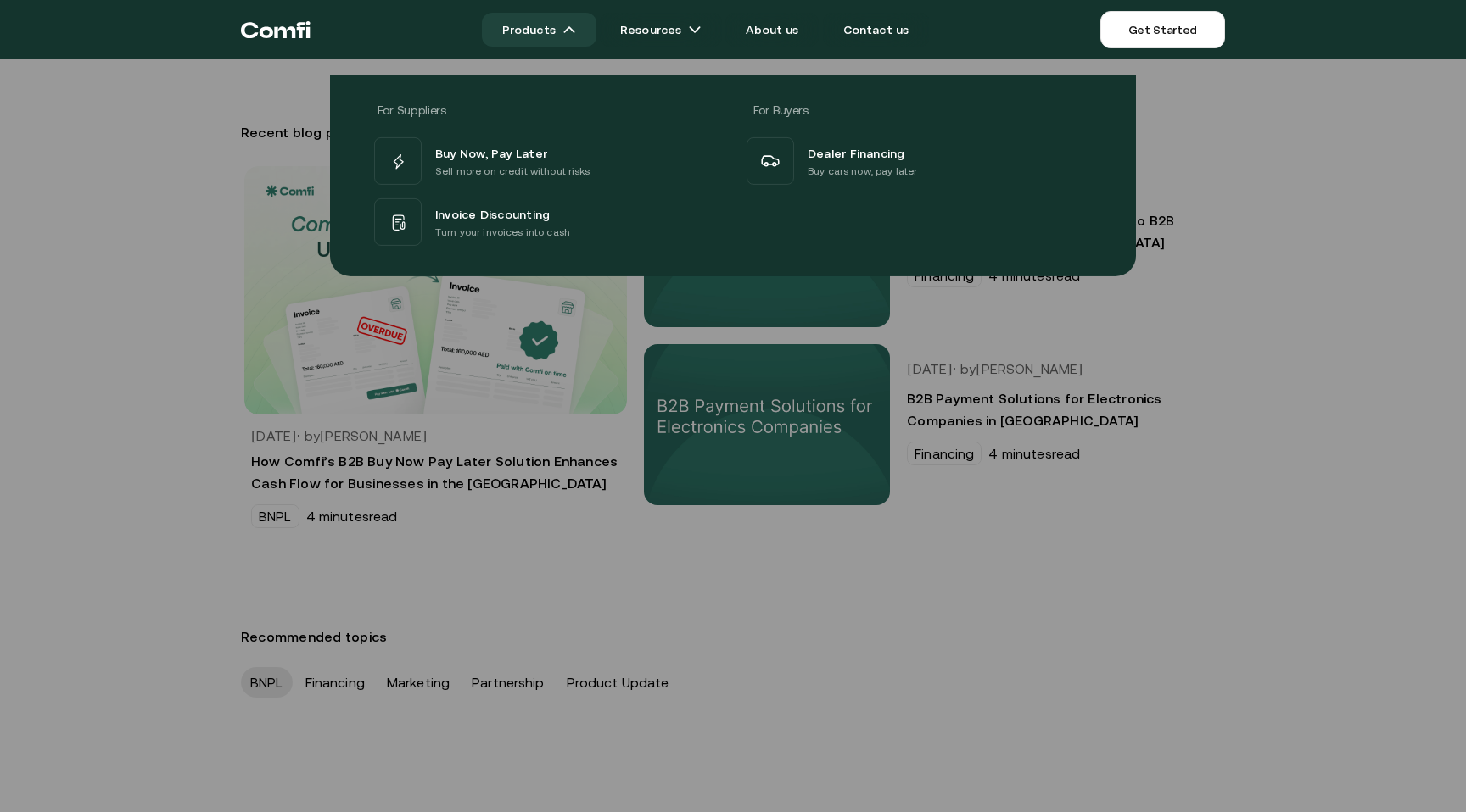
click at [573, 41] on link "Products" at bounding box center [539, 29] width 115 height 34
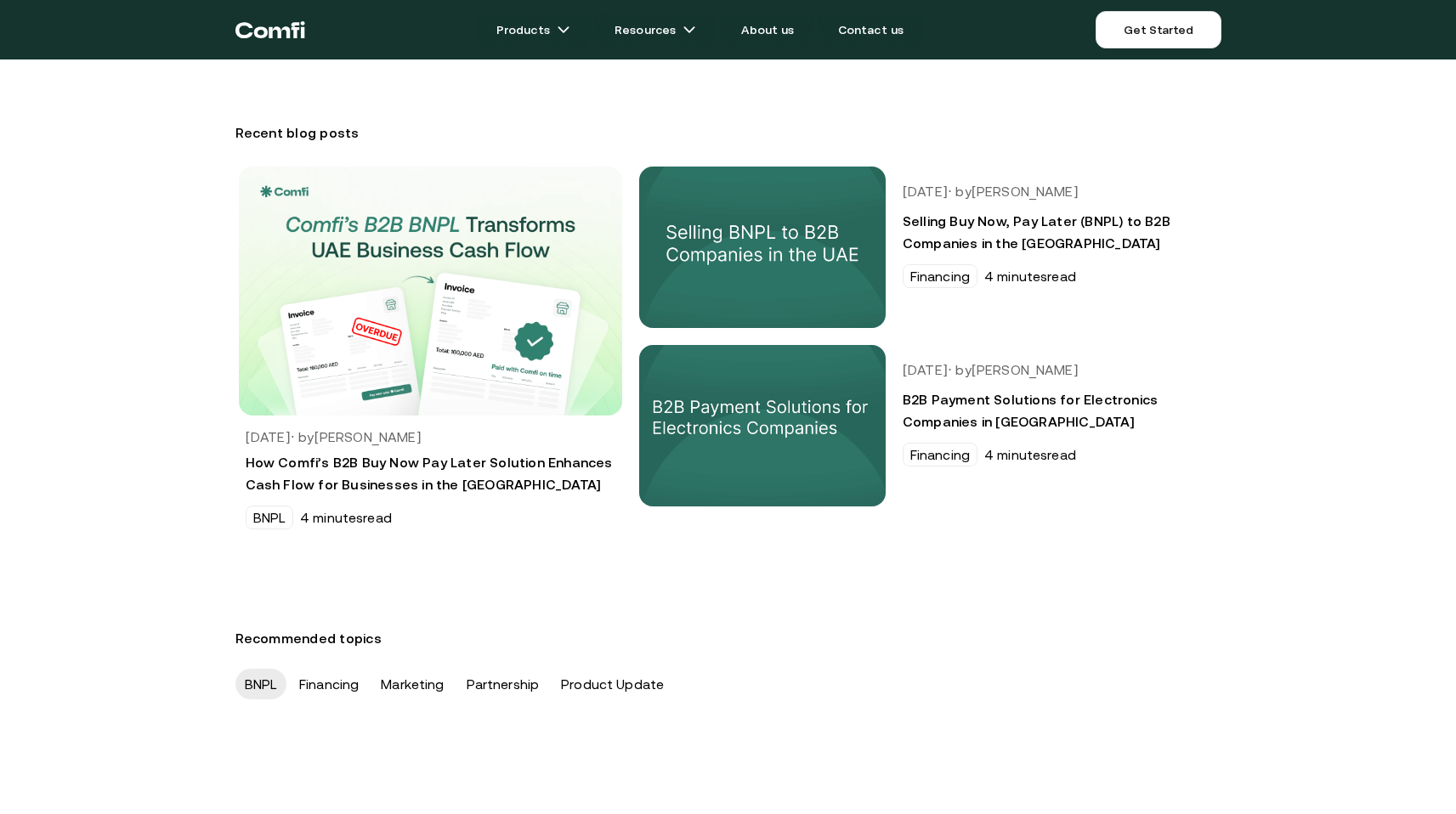
click at [228, 38] on nav "Products Resources About us Contact us Get Started Products Resources About us …" at bounding box center [728, 29] width 1020 height 60
click at [261, 37] on icon "Return to the top of the Comfi home page" at bounding box center [261, 32] width 14 height 11
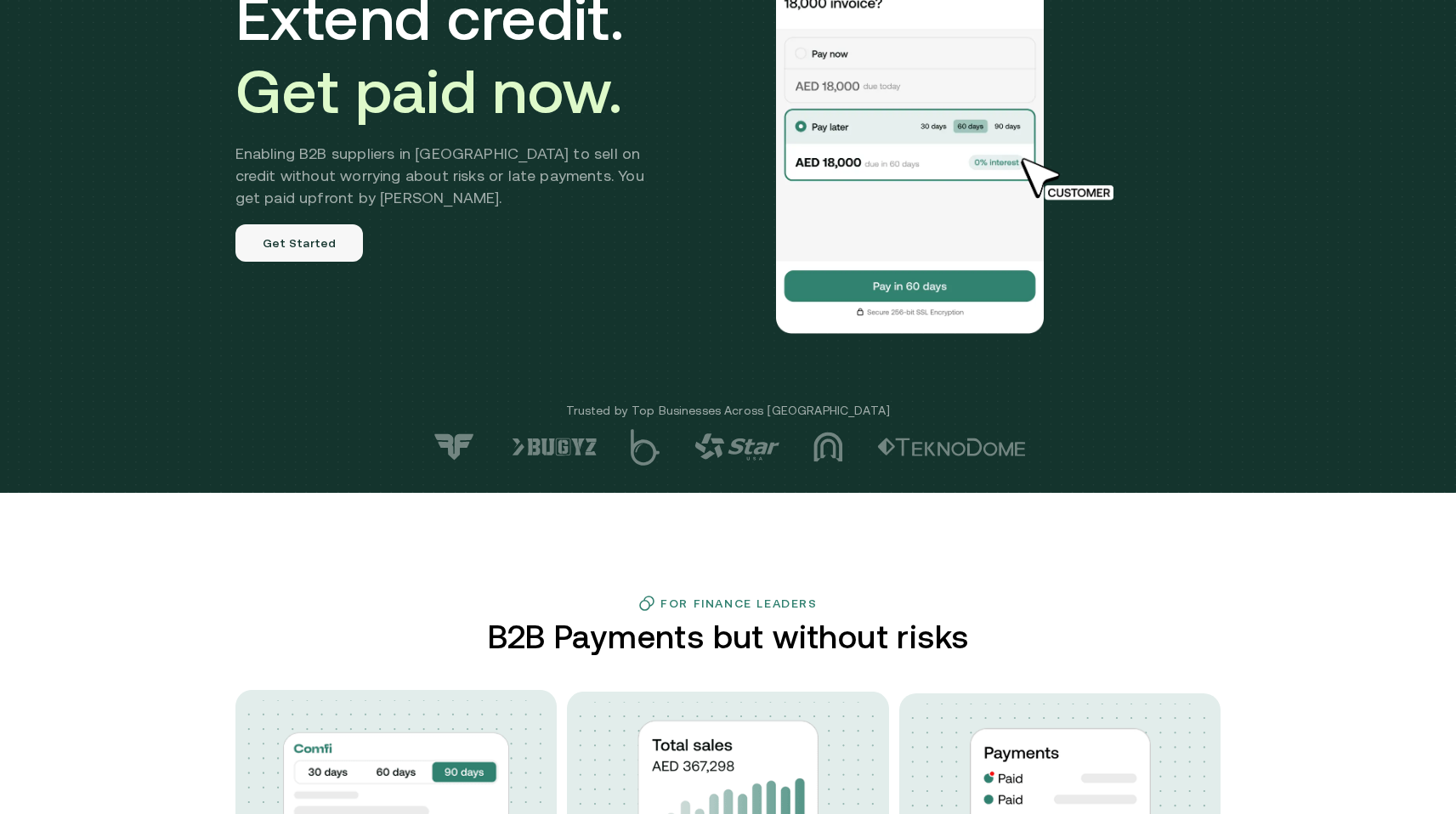
click at [315, 248] on link "Get Started" at bounding box center [300, 243] width 129 height 37
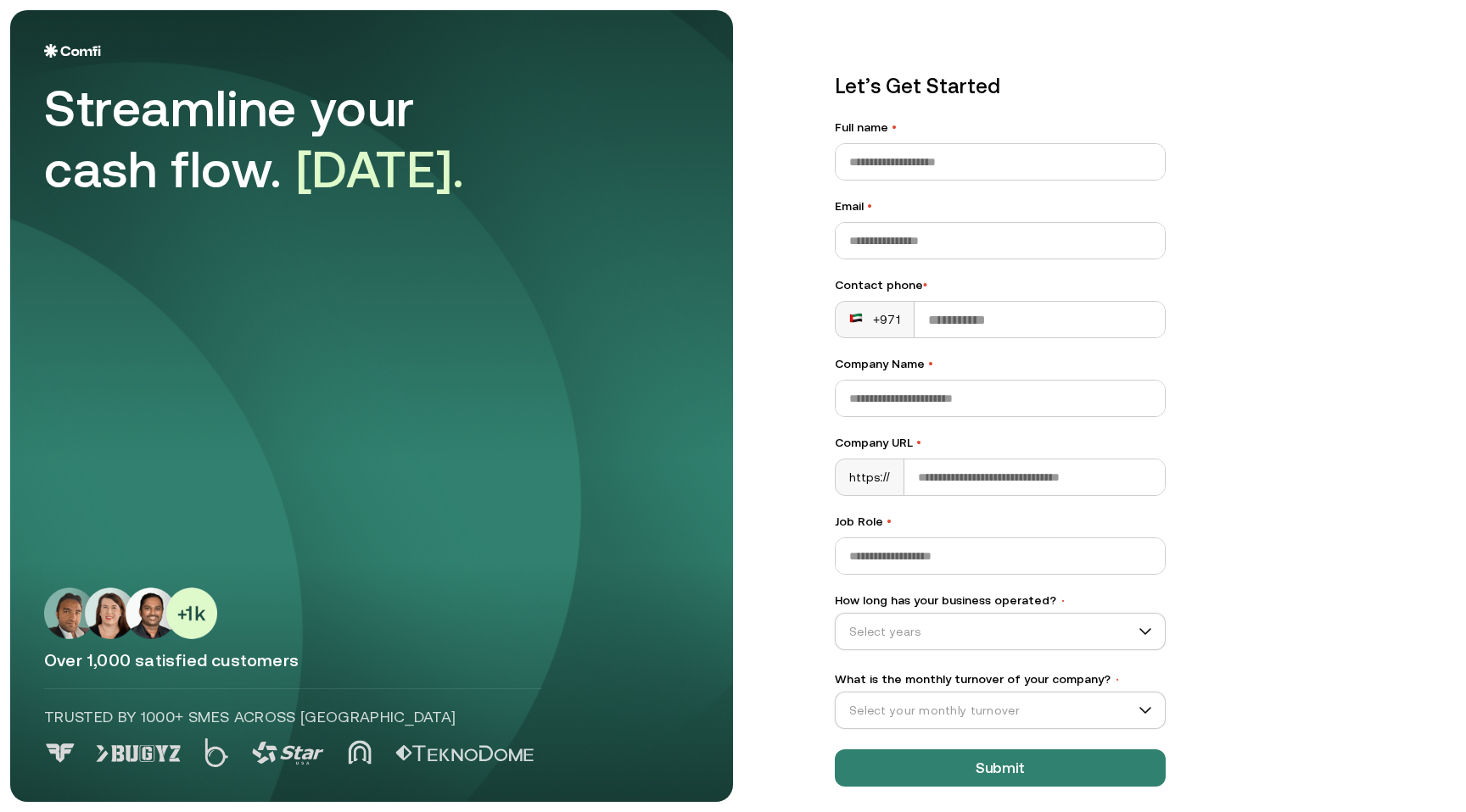
scroll to position [9, 0]
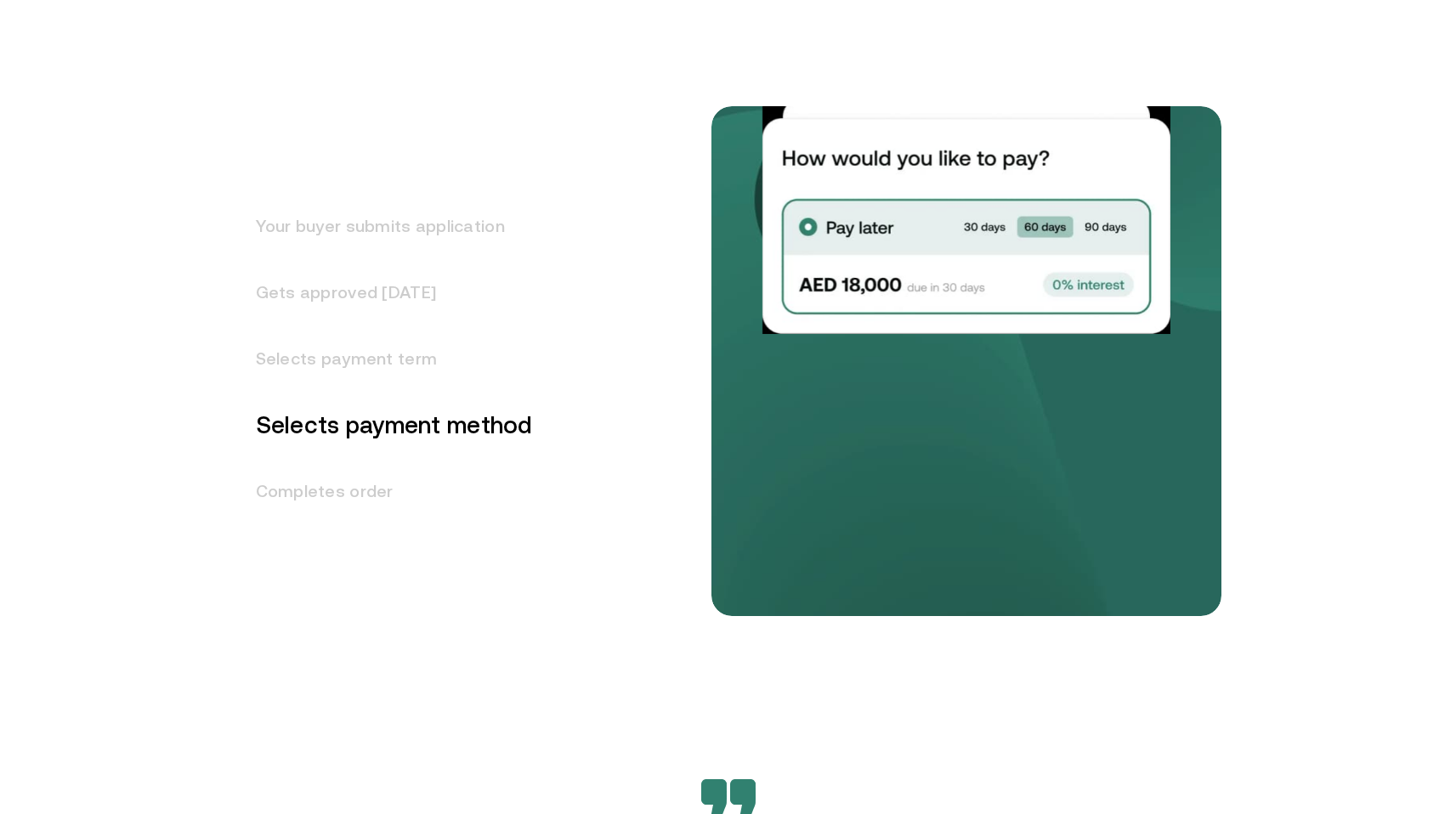
scroll to position [2123, 0]
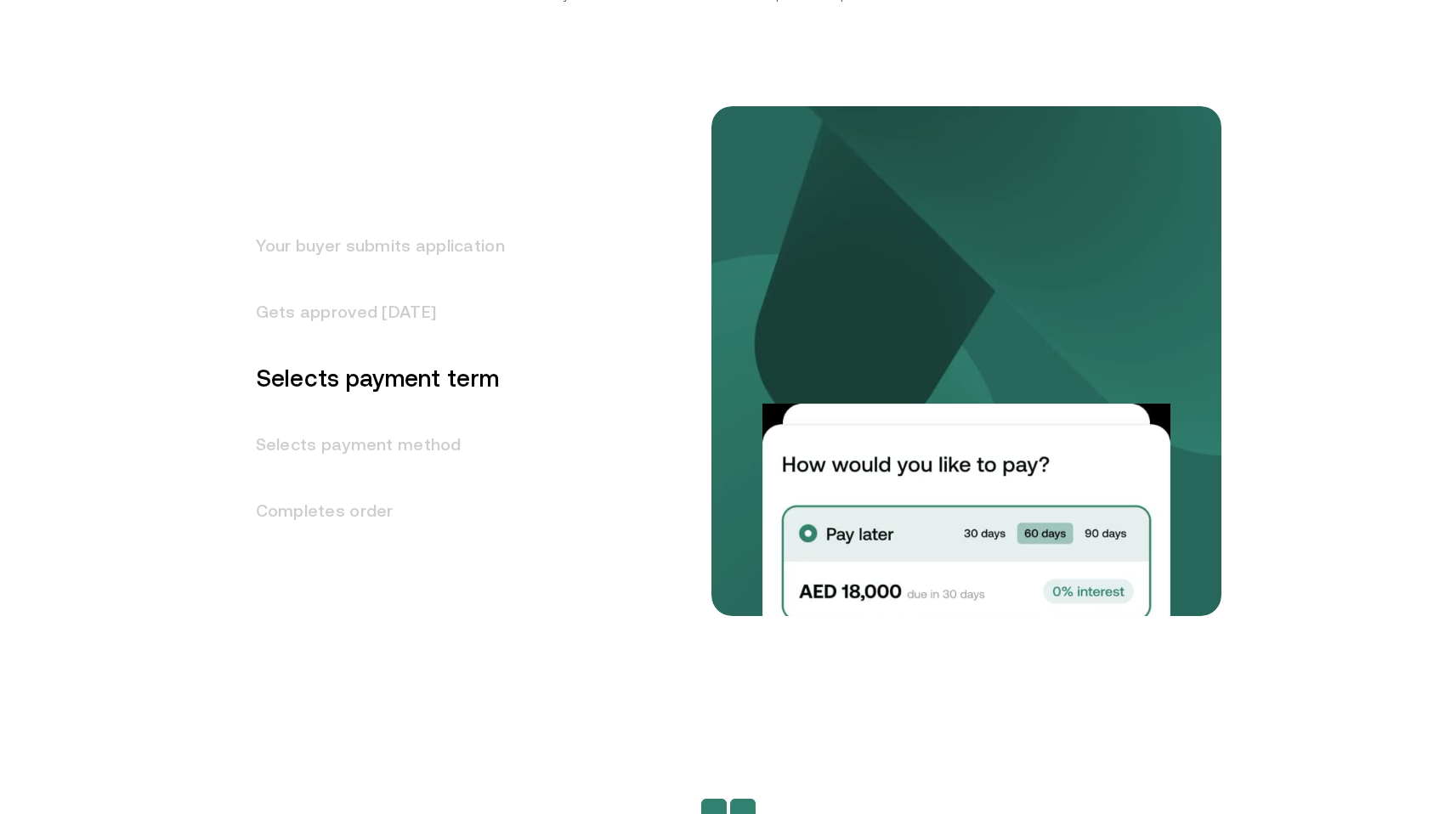
click at [443, 283] on h3 "Gets approved [DATE]" at bounding box center [371, 312] width 269 height 66
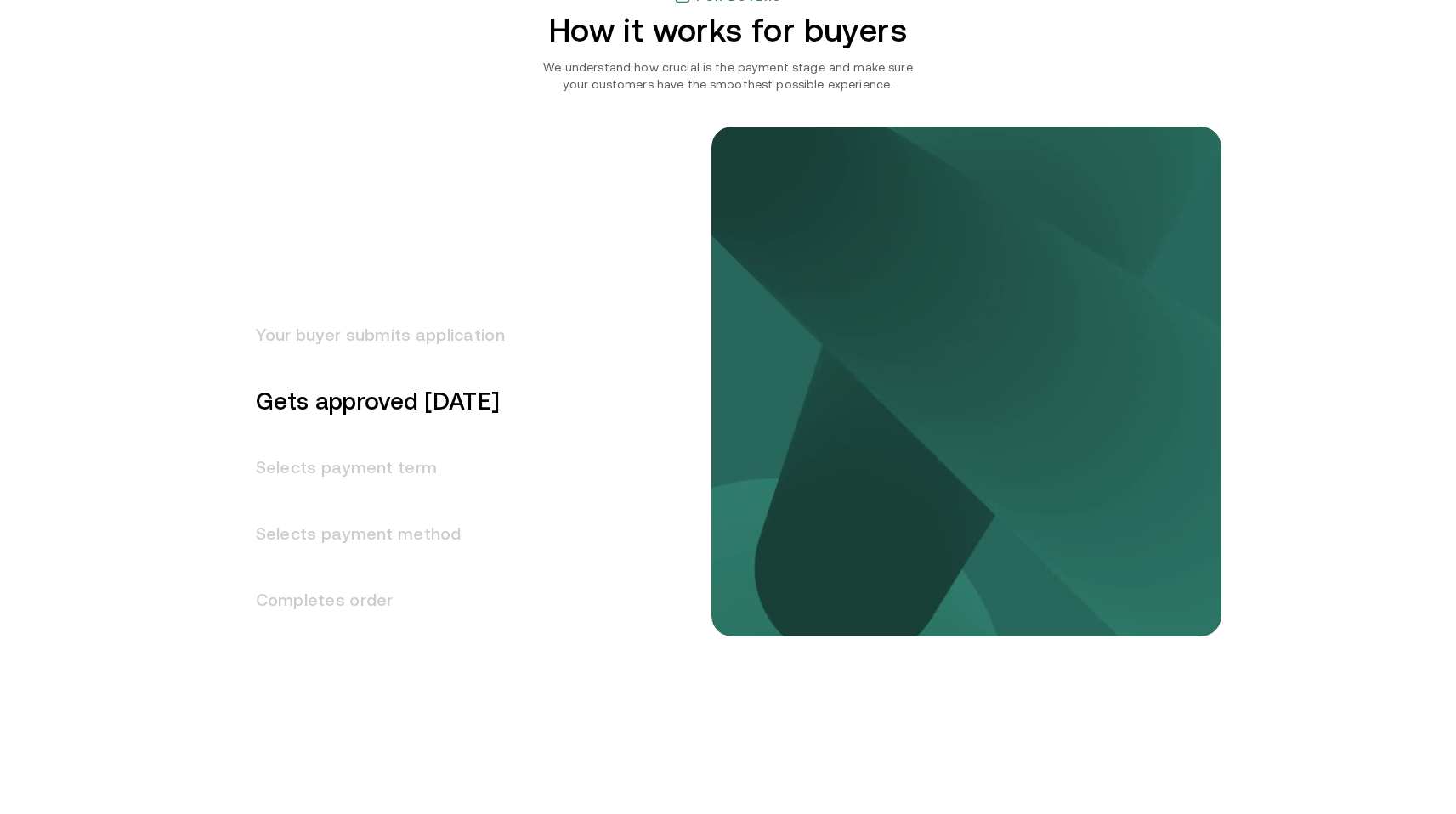
scroll to position [2029, 0]
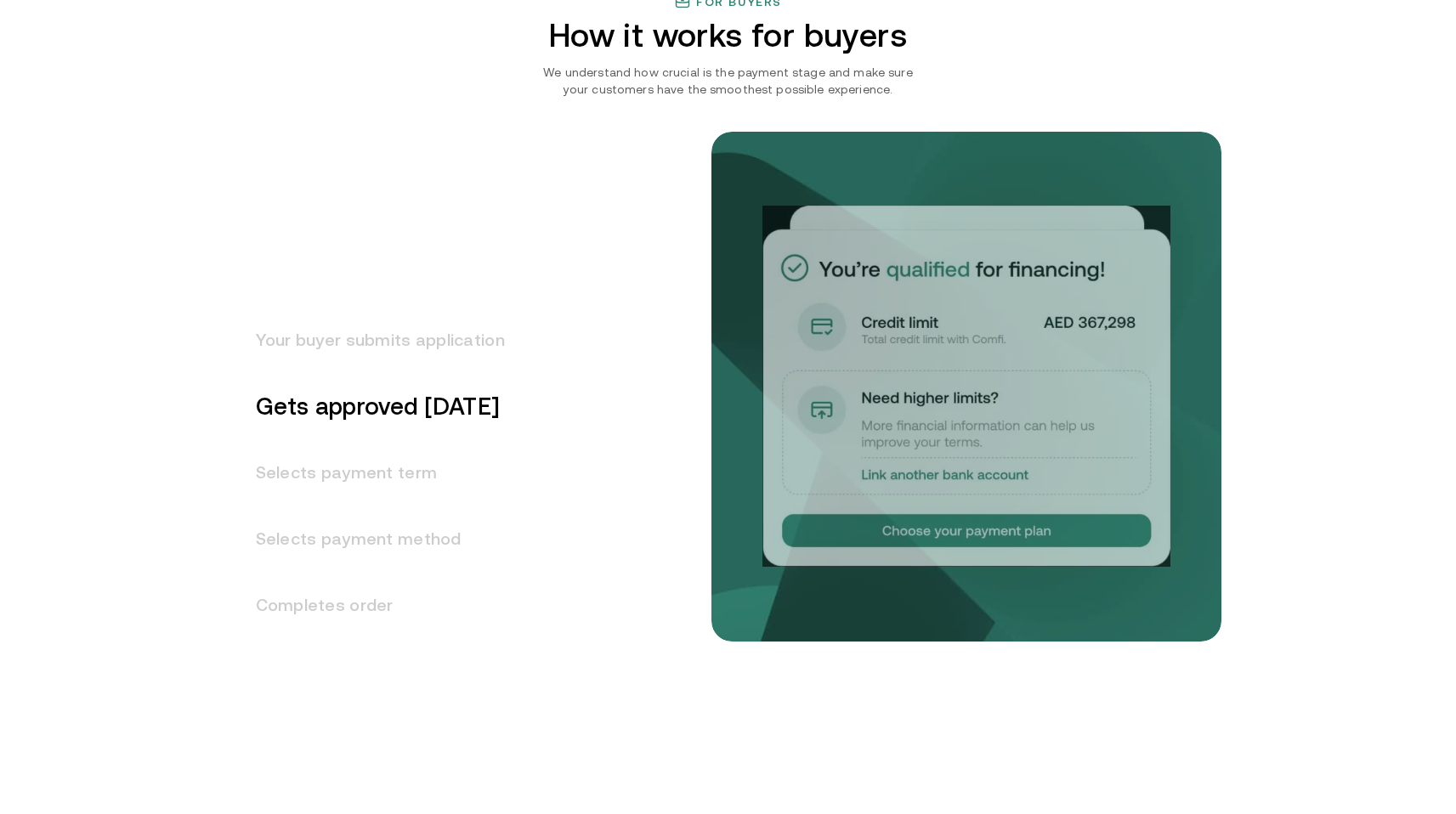
click at [382, 354] on h3 "Your buyer submits application" at bounding box center [371, 339] width 269 height 66
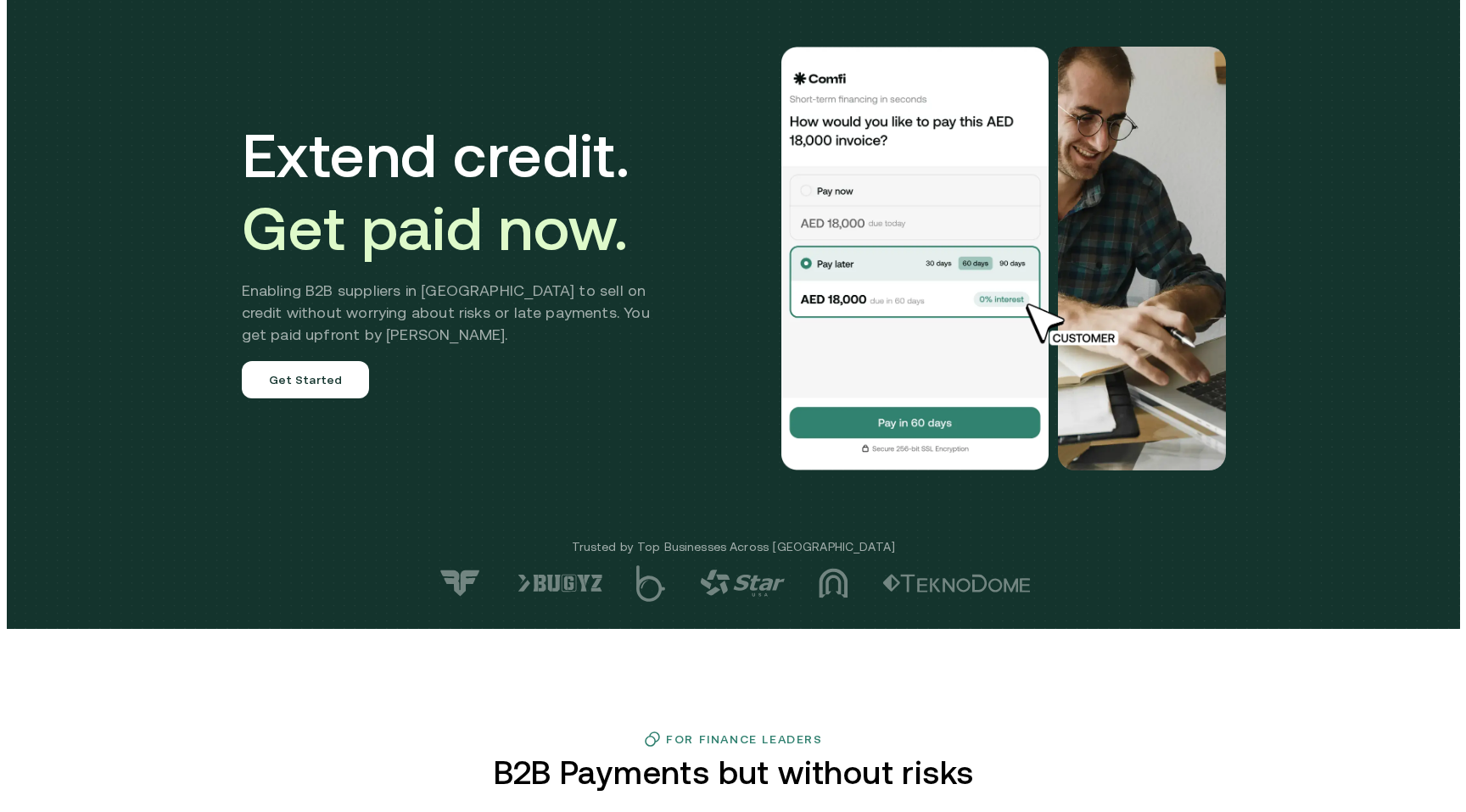
scroll to position [0, 0]
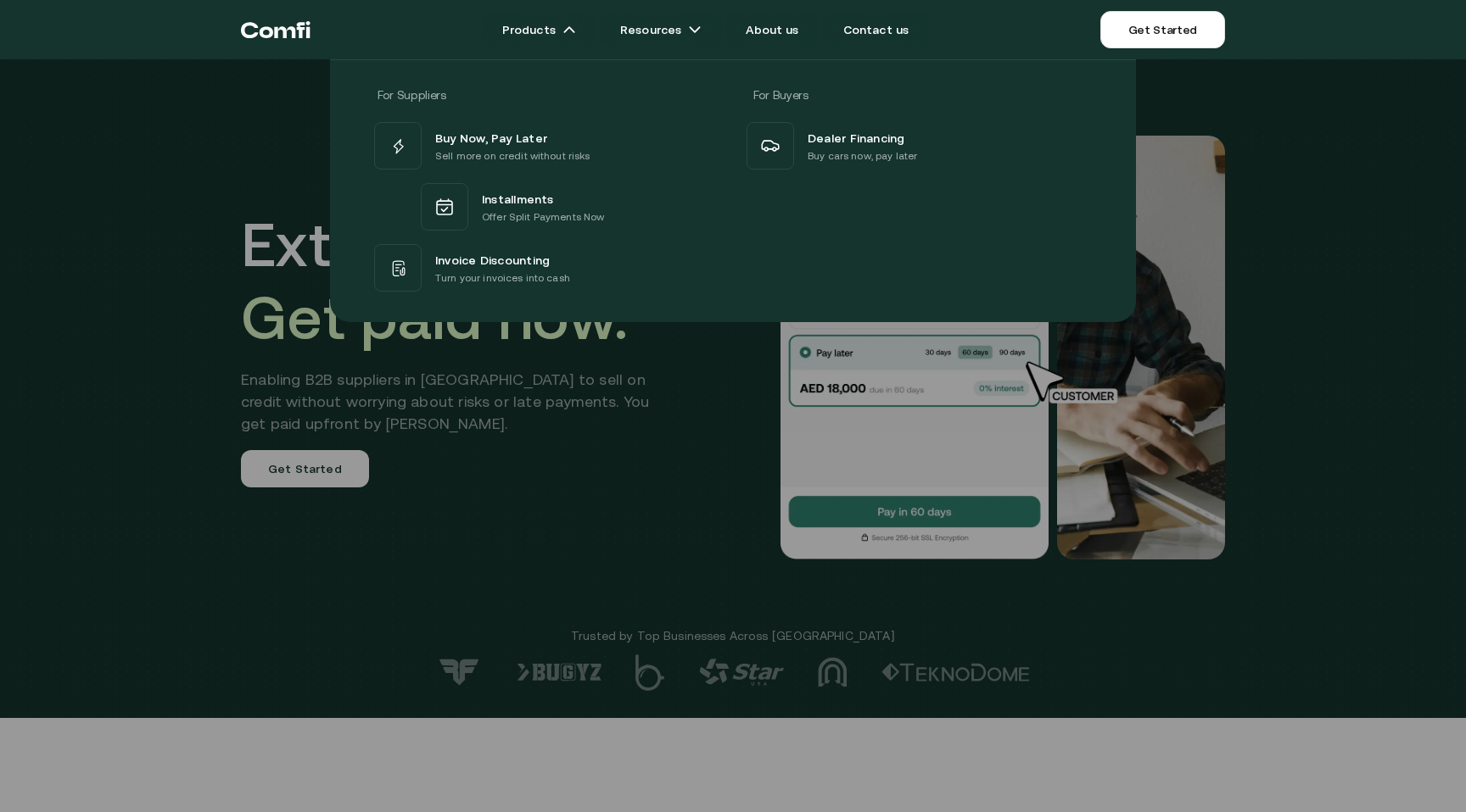
click at [580, 406] on div at bounding box center [733, 466] width 1466 height 812
